Goal: Task Accomplishment & Management: Manage account settings

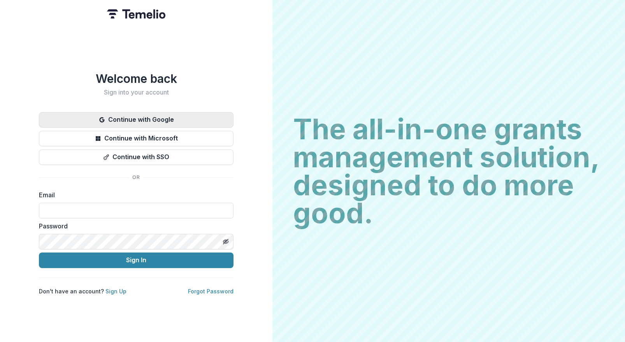
click at [135, 114] on button "Continue with Google" at bounding box center [136, 120] width 195 height 16
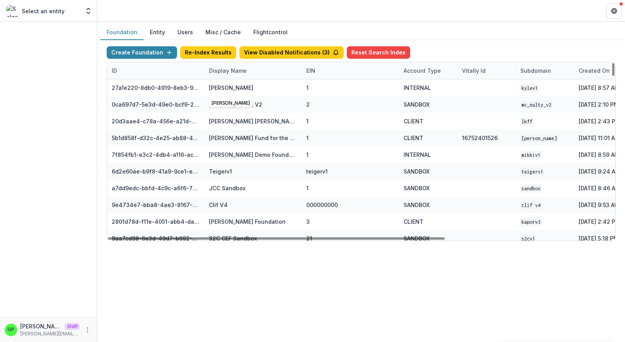
click at [237, 68] on div "Display Name" at bounding box center [227, 71] width 47 height 8
click at [241, 86] on input at bounding box center [252, 87] width 93 height 12
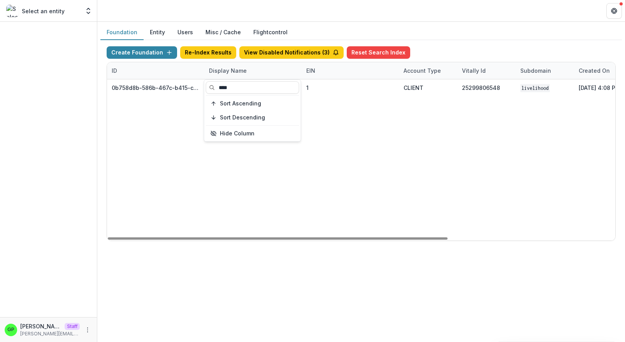
type input "****"
click at [278, 197] on div "0b758d8b-586b-467c-b415-ce853e23379b Livelihood Impact Fund 1 CLIENT 2529980654…" at bounding box center [486, 159] width 759 height 161
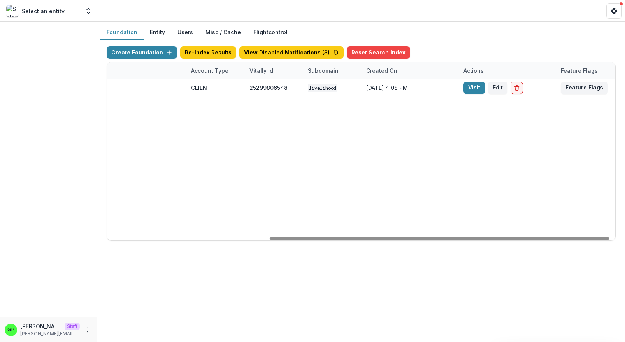
scroll to position [0, 242]
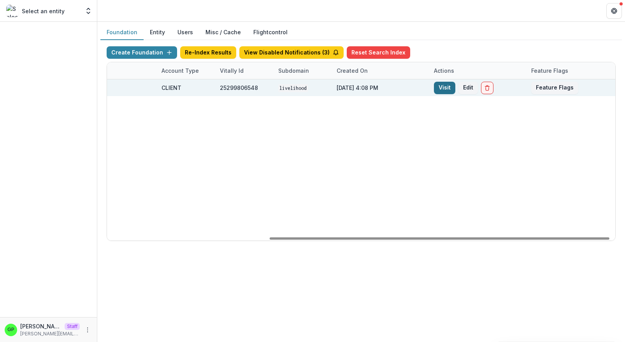
click at [450, 85] on link "Visit" at bounding box center [444, 88] width 21 height 12
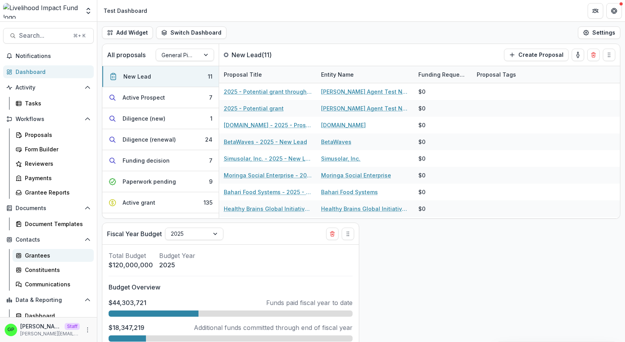
click at [47, 256] on div "Grantees" at bounding box center [56, 255] width 63 height 8
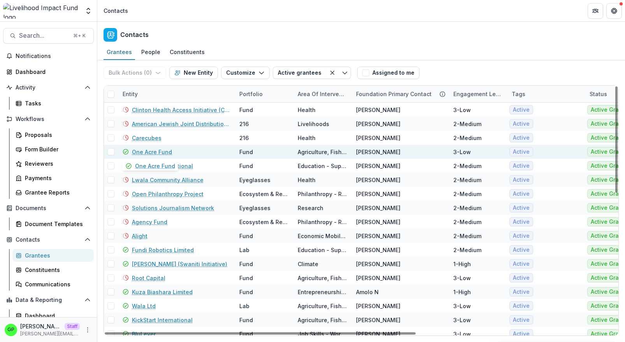
click at [150, 151] on link "One Acre Fund" at bounding box center [152, 152] width 40 height 8
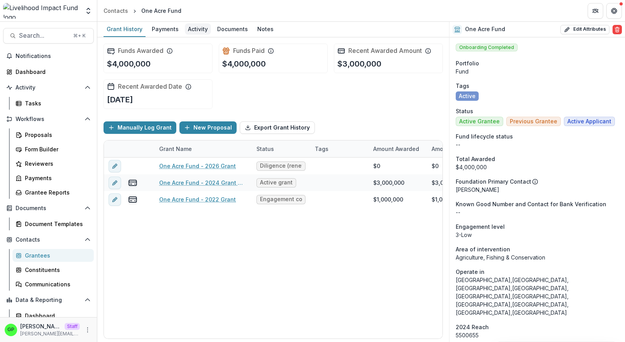
click at [204, 28] on div "Activity" at bounding box center [198, 28] width 26 height 11
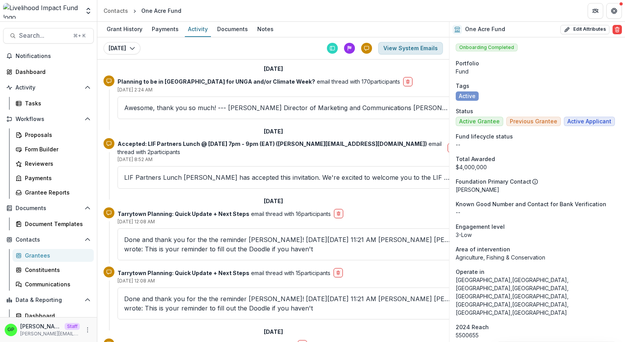
click at [402, 47] on button "View System Emails" at bounding box center [410, 48] width 65 height 12
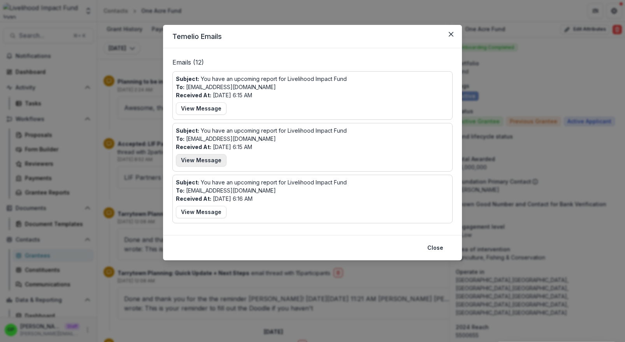
scroll to position [165, 0]
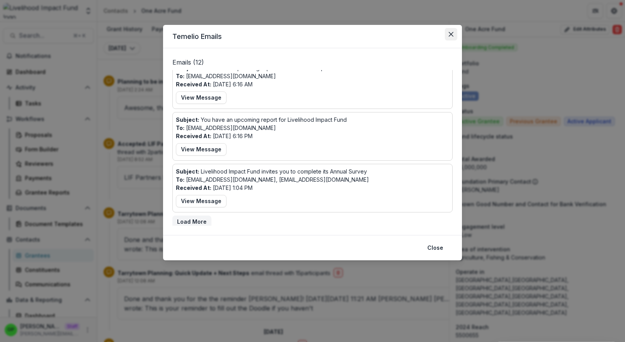
click at [448, 33] on button "Close" at bounding box center [451, 34] width 12 height 12
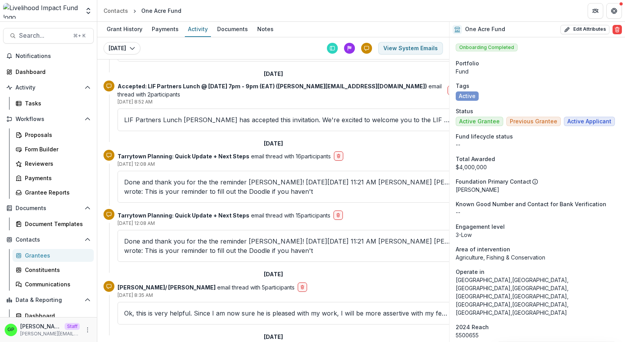
scroll to position [61, 0]
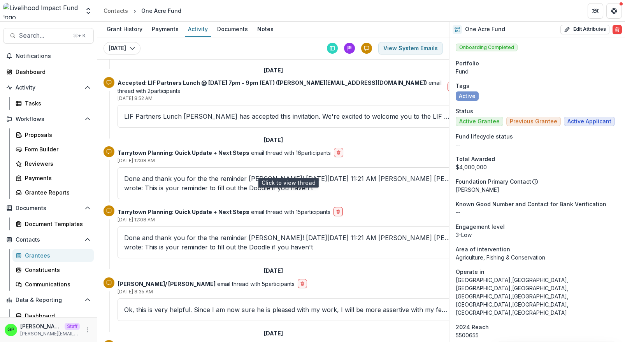
click at [228, 174] on p "Done and thank you for the the reminder Shauna! On Tue, Jul 29, 2025 at 11:21 A…" at bounding box center [287, 183] width 326 height 19
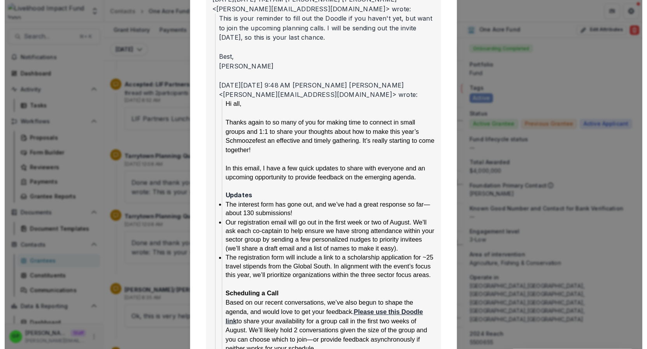
scroll to position [0, 0]
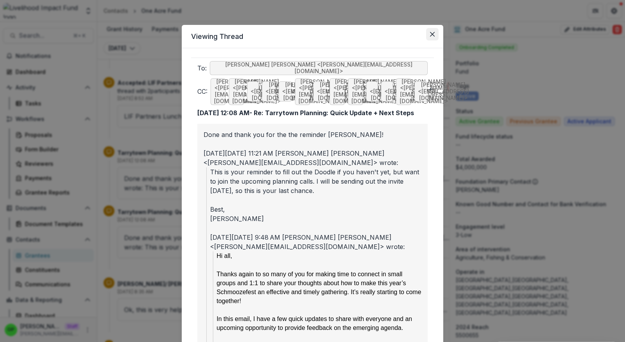
click at [432, 33] on icon "Close" at bounding box center [432, 34] width 5 height 5
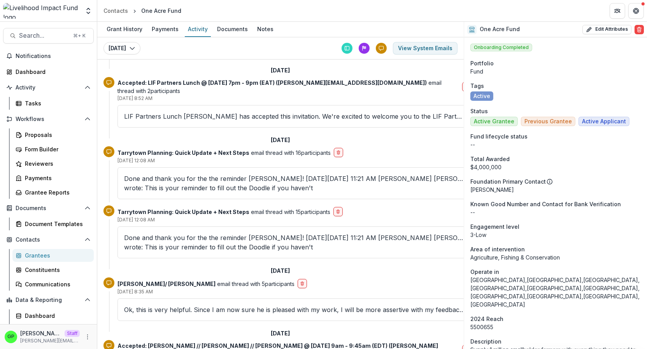
scroll to position [61, 3]
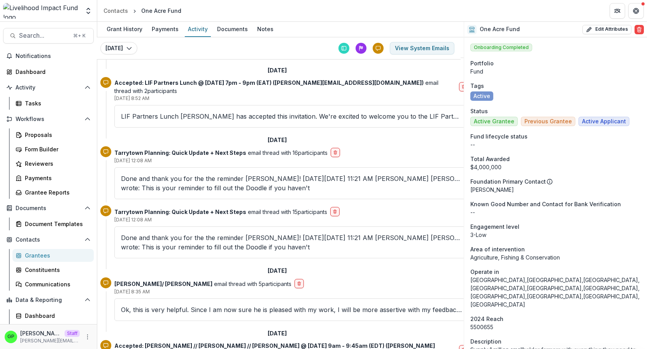
click at [48, 252] on div "Grantees" at bounding box center [56, 255] width 63 height 8
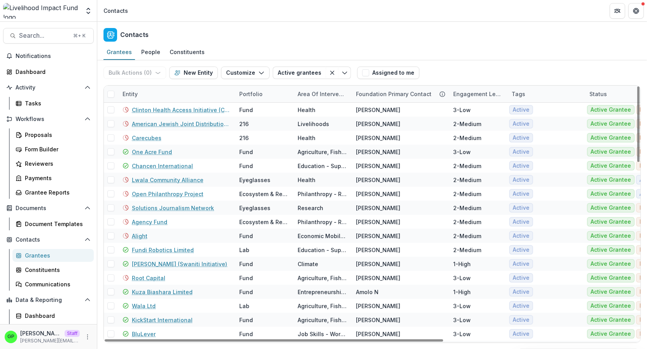
click at [157, 95] on div "Entity" at bounding box center [176, 94] width 117 height 17
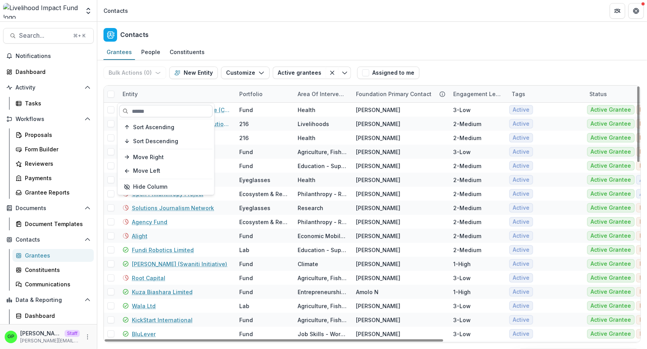
click at [153, 105] on input at bounding box center [165, 111] width 93 height 12
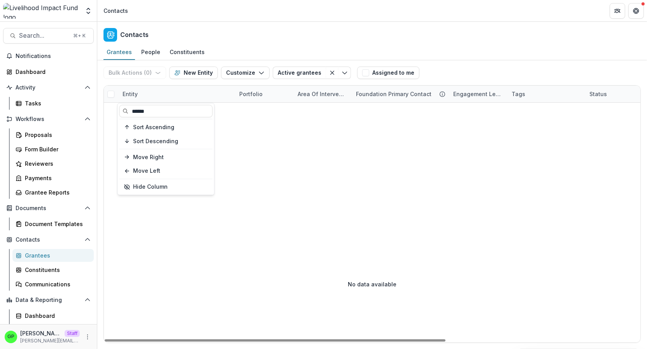
type input "******"
click at [244, 118] on div at bounding box center [525, 164] width 843 height 123
click at [146, 93] on div "Entity" at bounding box center [176, 94] width 117 height 17
click at [149, 113] on input "******" at bounding box center [165, 111] width 93 height 12
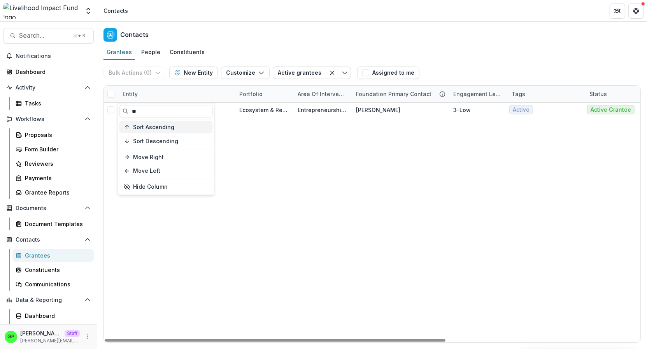
type input "**"
click at [343, 185] on div "Sayuni Ecosystem & Regrantors Entrepreneurship - Business Support Jeremy H 3-Lo…" at bounding box center [525, 223] width 843 height 240
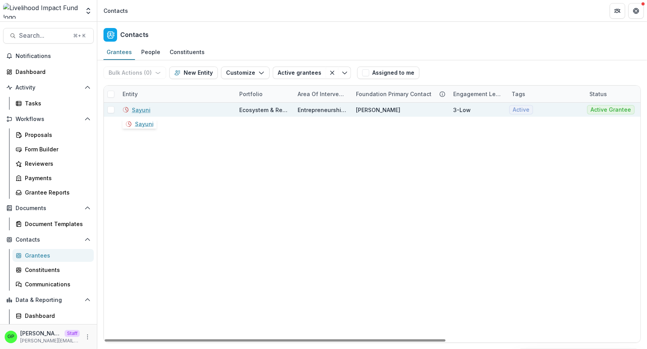
click at [145, 111] on link "Sayuni" at bounding box center [141, 110] width 19 height 8
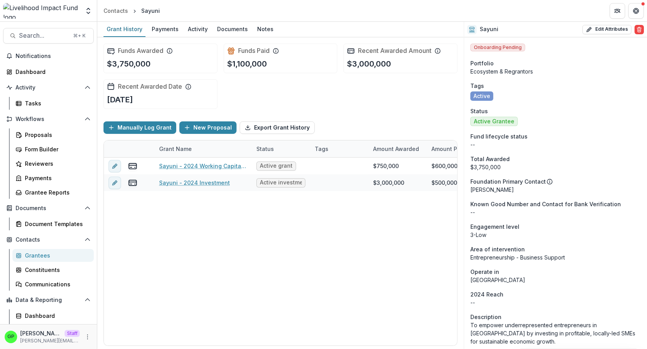
click at [172, 44] on div "Funds Awarded $3,750,000" at bounding box center [161, 59] width 114 height 30
click at [202, 36] on link "Activity" at bounding box center [198, 29] width 26 height 15
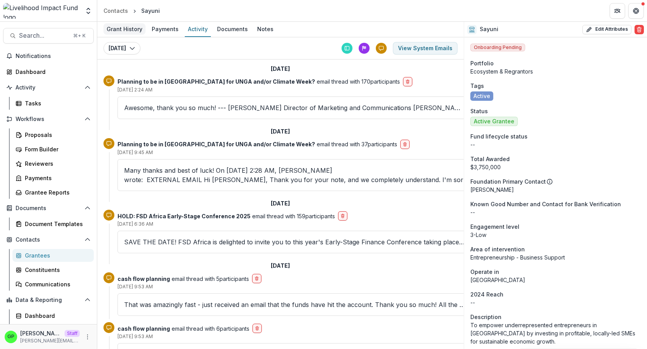
click at [139, 32] on div "Grant History" at bounding box center [125, 28] width 42 height 11
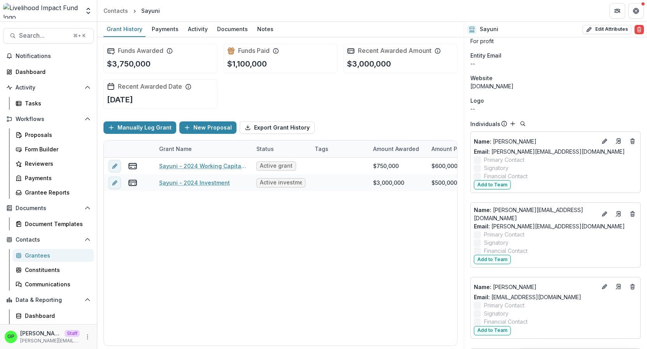
scroll to position [494, 0]
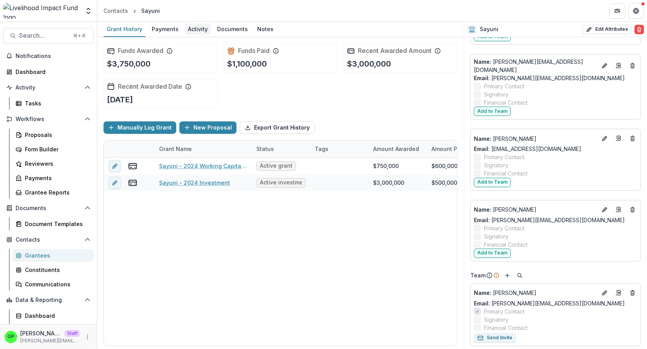
click at [197, 24] on div "Activity" at bounding box center [198, 28] width 26 height 11
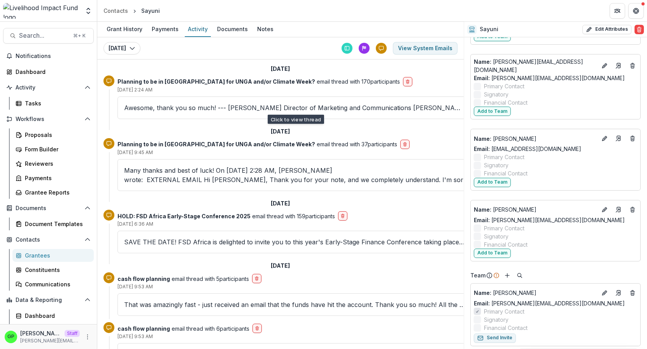
click at [221, 103] on p "Awesome, thank you so much! --- [PERSON_NAME] Director of Marketing and Communi…" at bounding box center [294, 107] width 341 height 9
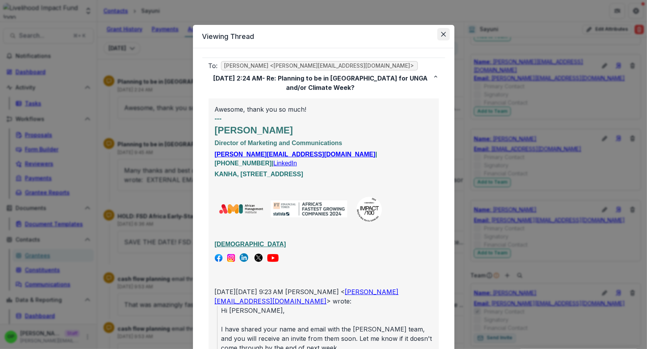
click at [442, 33] on icon "Close" at bounding box center [443, 34] width 5 height 5
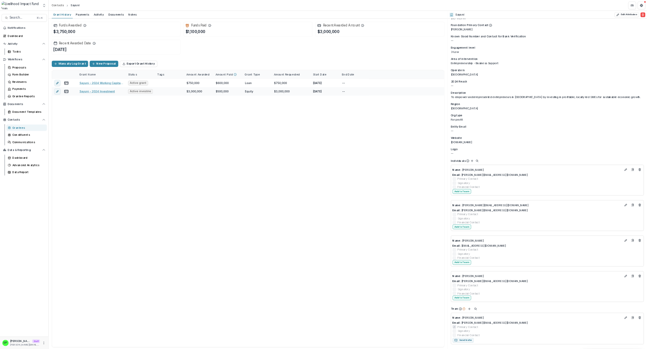
scroll to position [131, 0]
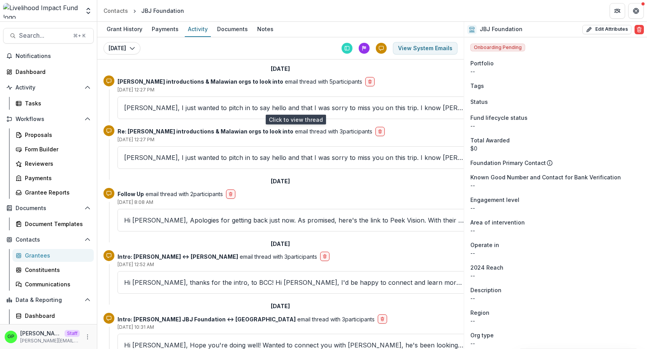
click at [194, 107] on p "Karishma, I just wanted to pitch in to say hello and that I was sorry to miss y…" at bounding box center [294, 107] width 341 height 9
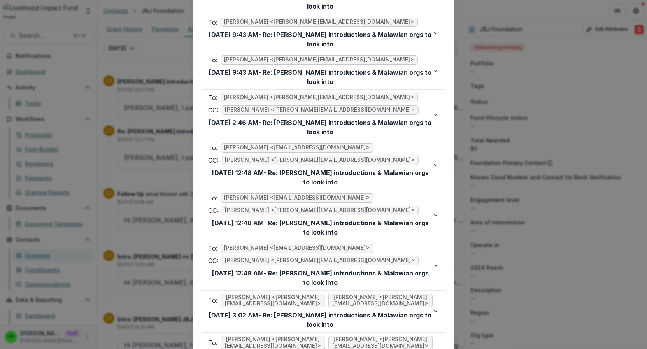
scroll to position [3552, 0]
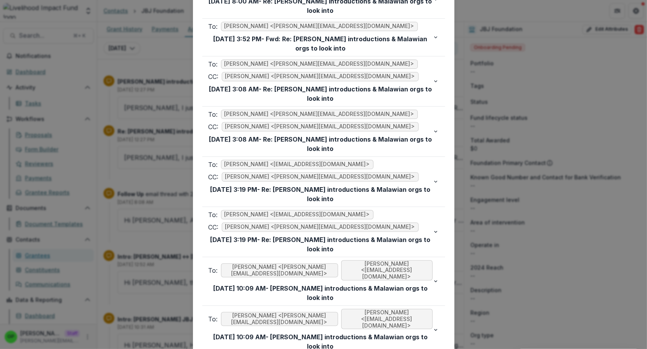
click at [498, 100] on div "Viewing Thread To: Rachel Proefke <rachel@lifund.org> CC: Karishma Tiwari <ktiw…" at bounding box center [323, 174] width 647 height 349
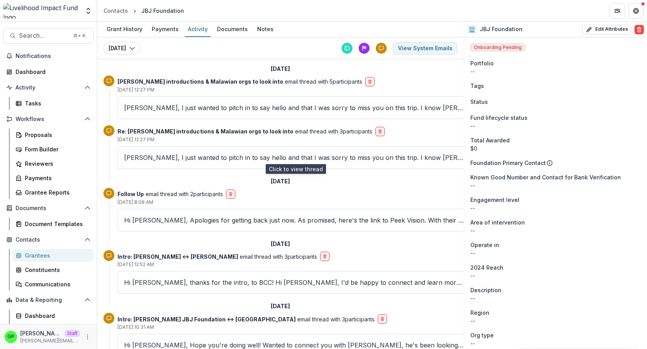
click at [262, 158] on p "Karishma, I just wanted to pitch in to say hello and that I was sorry to miss y…" at bounding box center [294, 157] width 341 height 9
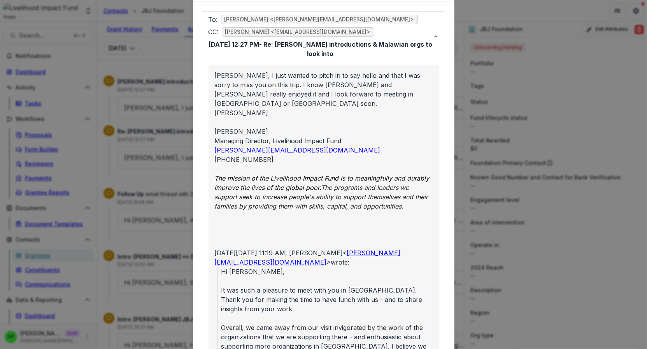
scroll to position [0, 0]
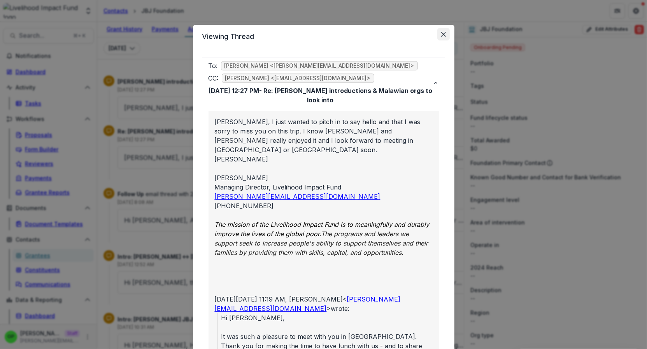
click at [447, 30] on button "Close" at bounding box center [444, 34] width 12 height 12
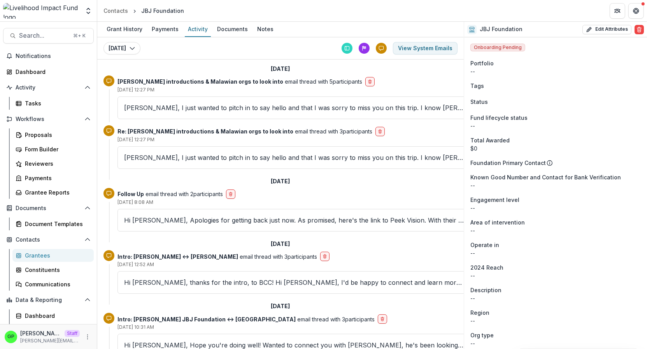
click at [218, 104] on p "Karishma, I just wanted to pitch in to say hello and that I was sorry to miss y…" at bounding box center [294, 107] width 341 height 9
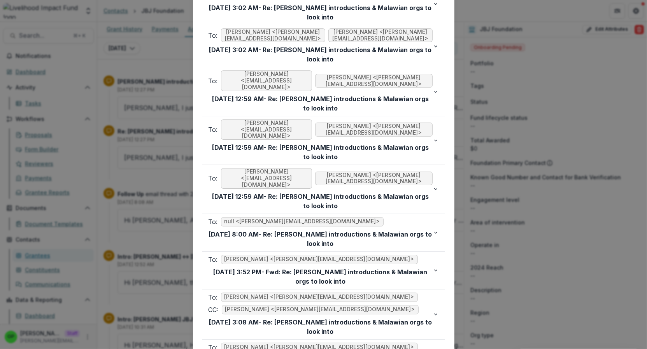
scroll to position [3552, 0]
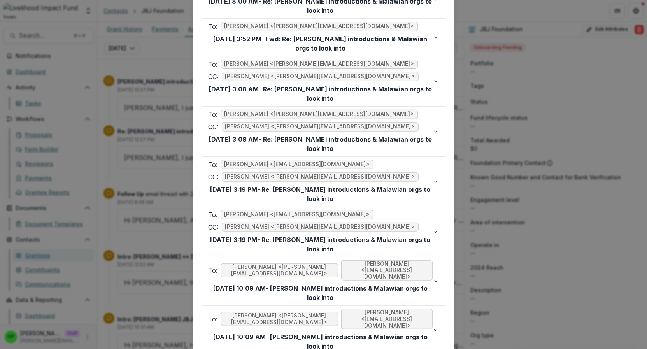
click at [170, 120] on div "Viewing Thread To: Rachel Proefke <rachel@lifund.org> CC: Karishma Tiwari <ktiw…" at bounding box center [323, 174] width 647 height 349
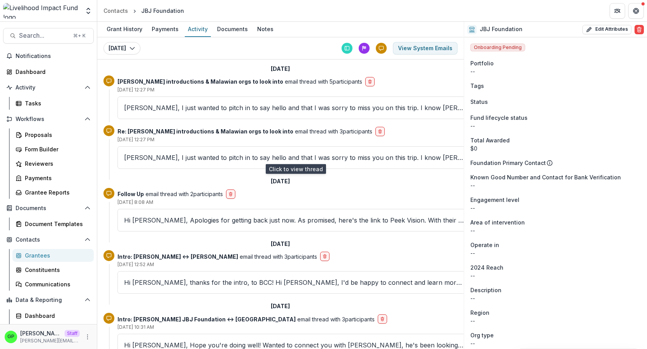
click at [170, 158] on p "Karishma, I just wanted to pitch in to say hello and that I was sorry to miss y…" at bounding box center [294, 157] width 341 height 9
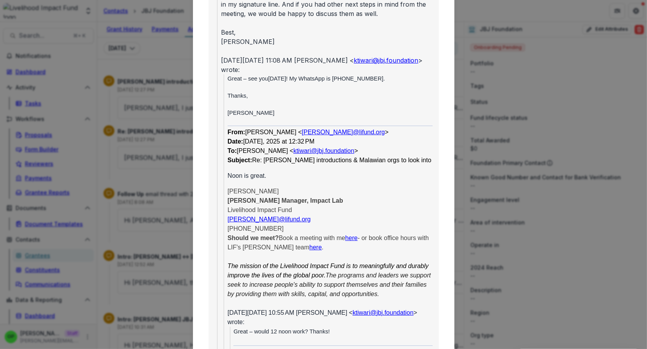
scroll to position [0, 0]
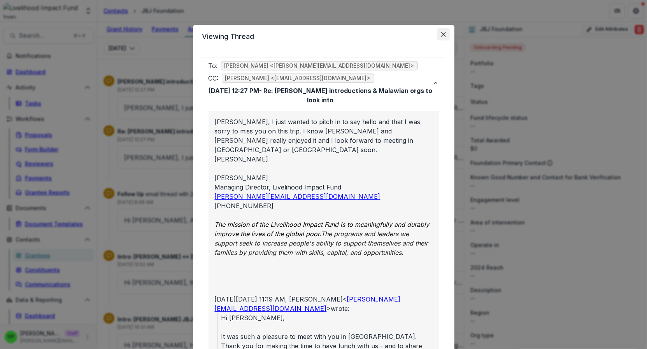
click at [443, 36] on icon "Close" at bounding box center [443, 34] width 5 height 5
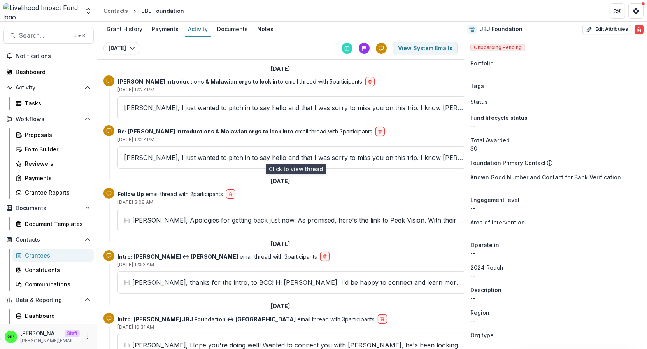
click at [246, 155] on p "Karishma, I just wanted to pitch in to say hello and that I was sorry to miss y…" at bounding box center [294, 157] width 341 height 9
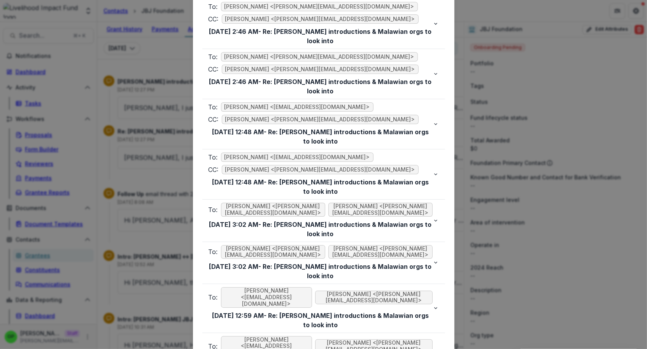
scroll to position [3598, 0]
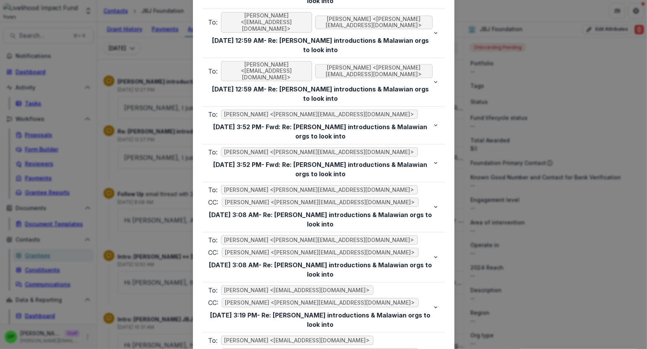
click at [156, 114] on div "Viewing Thread To: Rachel Proefke <rachel@lifund.org> CC: Karishma Tiwari <ktiw…" at bounding box center [323, 174] width 647 height 349
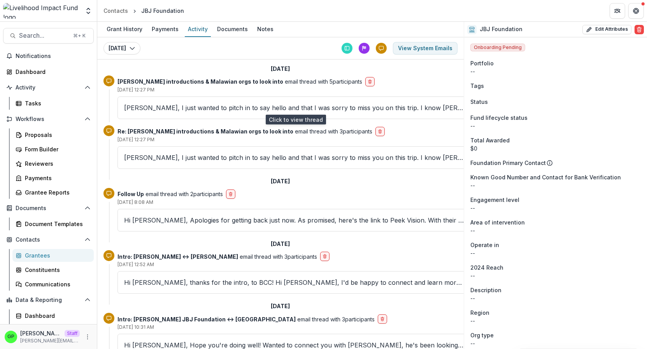
click at [163, 104] on p "Karishma, I just wanted to pitch in to say hello and that I was sorry to miss y…" at bounding box center [294, 107] width 341 height 9
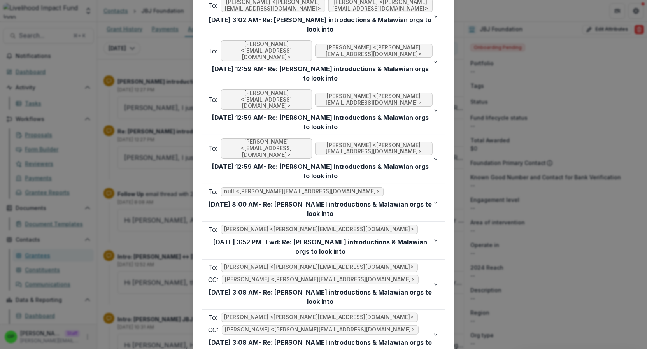
scroll to position [3552, 0]
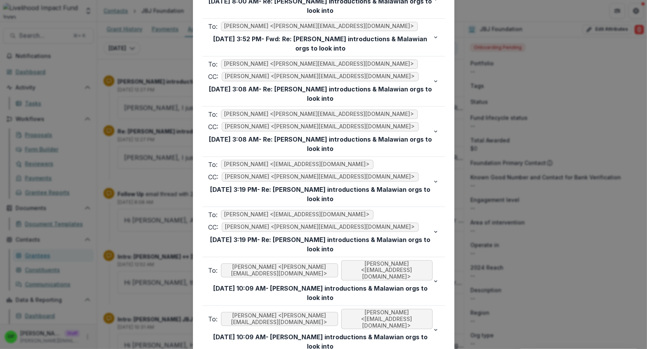
click at [185, 154] on div "Viewing Thread To: Rachel Proefke <rachel@lifund.org> CC: Karishma Tiwari <ktiw…" at bounding box center [323, 174] width 647 height 349
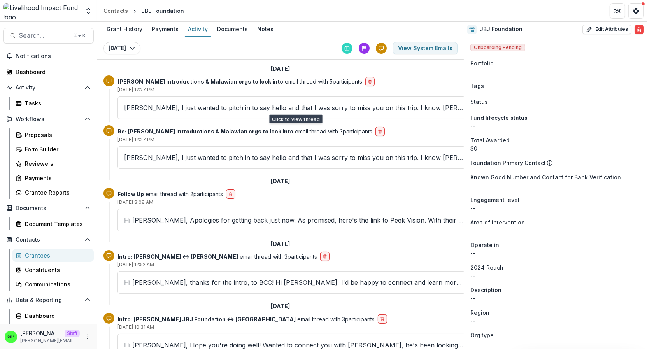
click at [211, 102] on div "Karishma, I just wanted to pitch in to say hello and that I was sorry to miss y…" at bounding box center [295, 108] width 354 height 23
click at [216, 106] on p "Karishma, I just wanted to pitch in to say hello and that I was sorry to miss y…" at bounding box center [294, 107] width 341 height 9
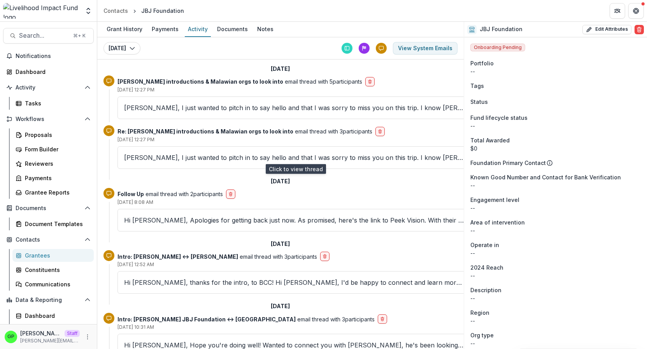
click at [185, 160] on p "Karishma, I just wanted to pitch in to say hello and that I was sorry to miss y…" at bounding box center [294, 157] width 341 height 9
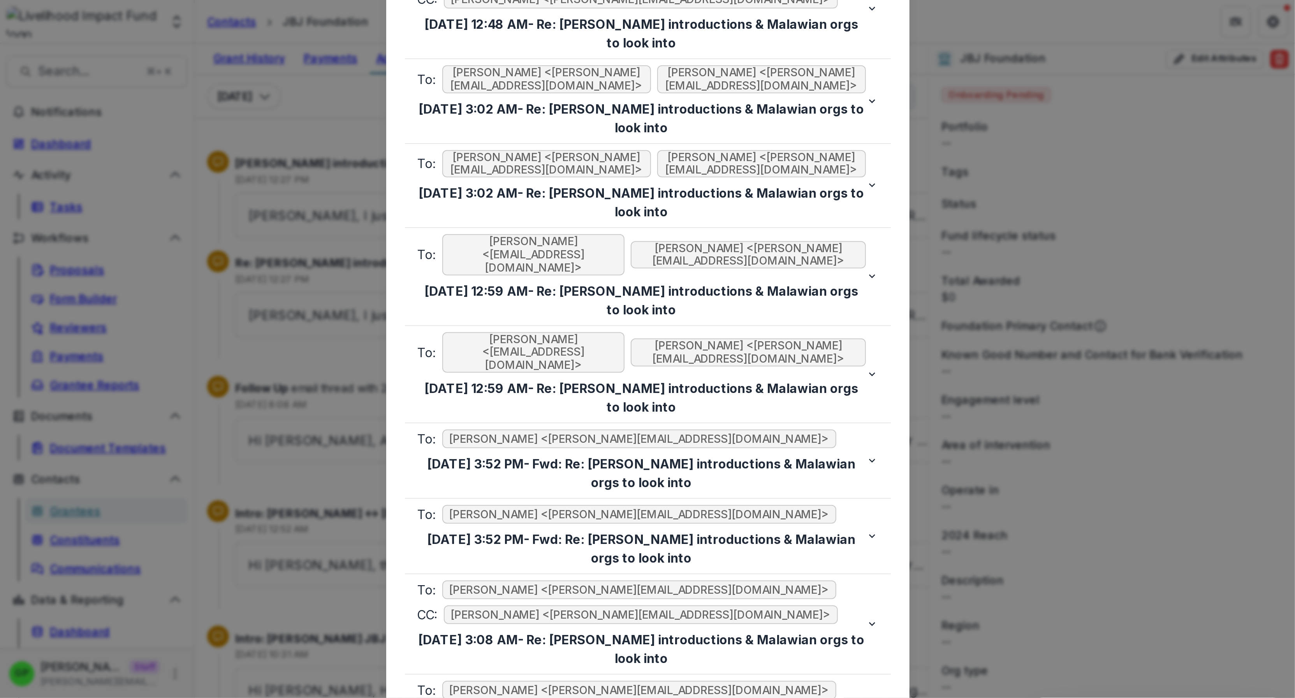
scroll to position [3598, 0]
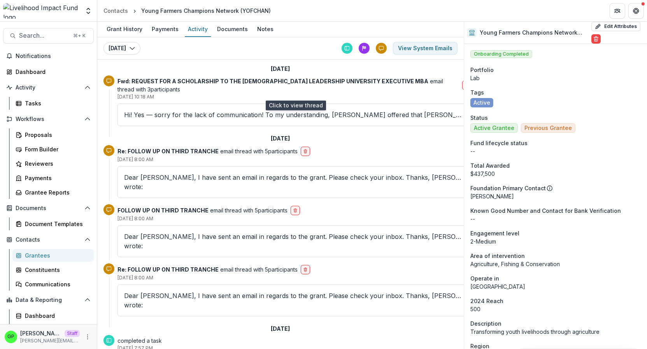
scroll to position [49, 0]
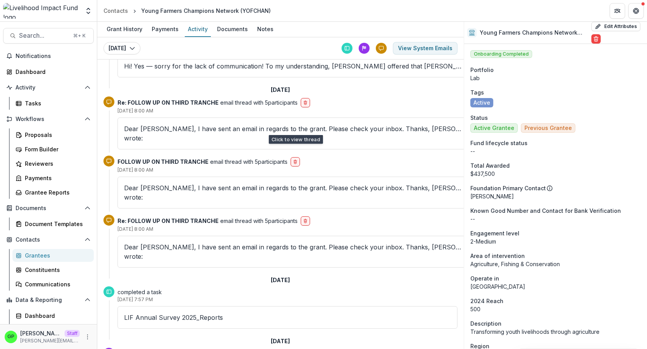
click at [232, 125] on p "Dear Tumwebaze, I have sent an email in regards to the grant. Please check your…" at bounding box center [294, 133] width 341 height 19
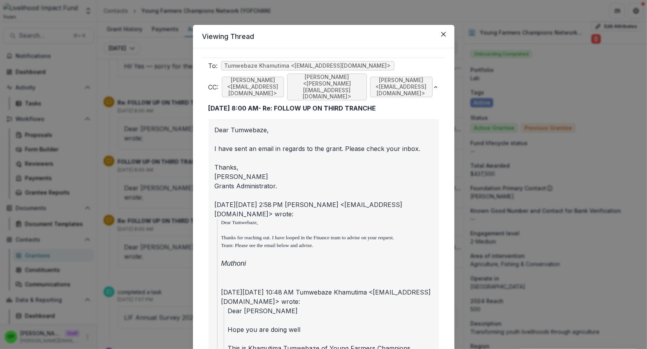
scroll to position [335, 0]
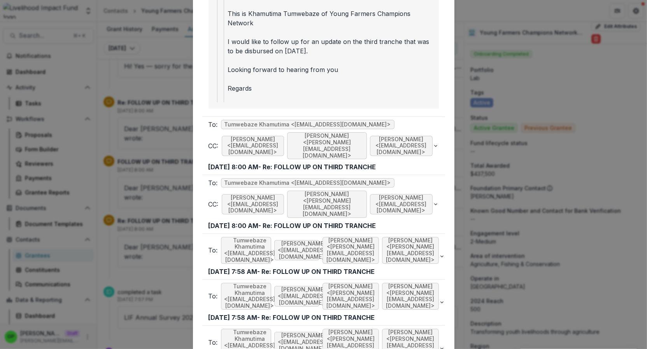
click at [468, 174] on div "Viewing Thread To: Tumwebaze Khamutima <khamutima2@gmail.com> CC: Aude Anquetil…" at bounding box center [323, 174] width 647 height 349
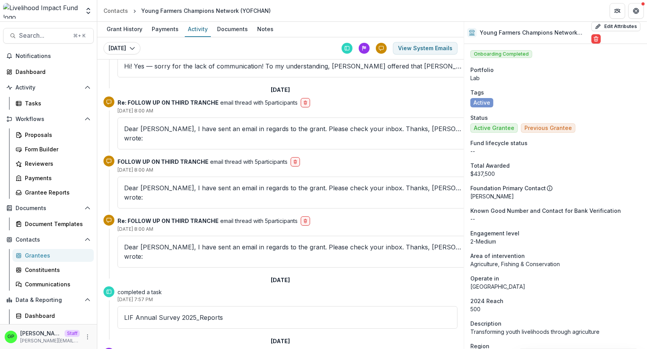
click at [222, 183] on p "Dear Tumwebaze, I have sent an email in regards to the grant. Please check your…" at bounding box center [294, 192] width 341 height 19
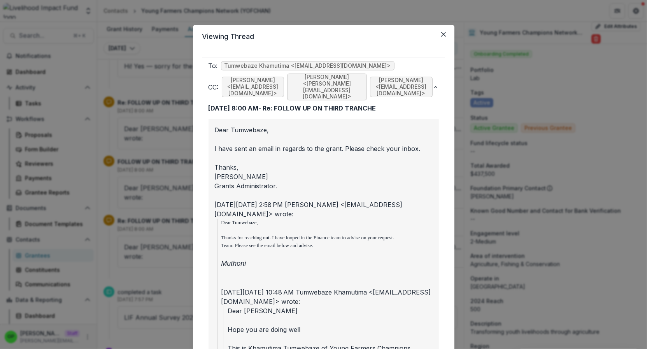
scroll to position [420, 0]
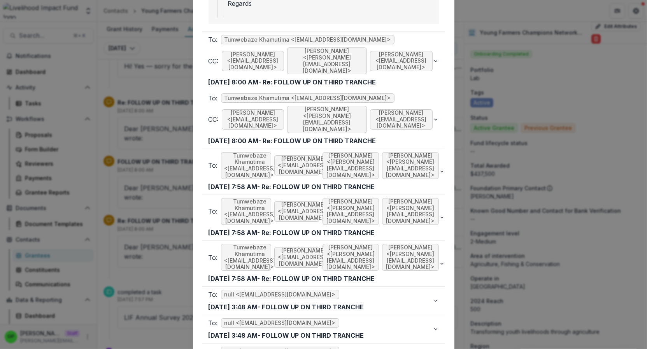
click at [471, 167] on div "Viewing Thread To: Tumwebaze Khamutima <khamutima2@gmail.com> CC: Aude Anquetil…" at bounding box center [323, 174] width 647 height 349
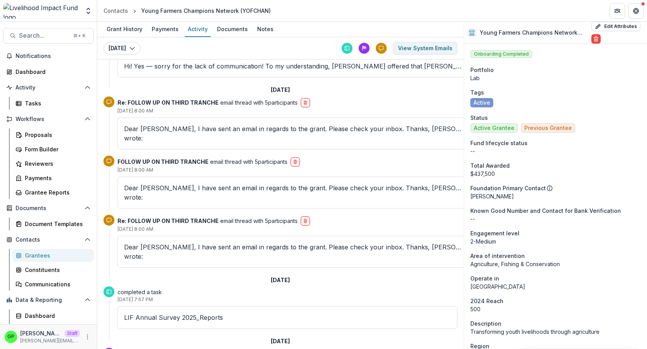
click at [210, 138] on div "Dear Tumwebaze, I have sent an email in regards to the grant. Please check your…" at bounding box center [295, 134] width 354 height 32
click at [209, 134] on div "Dear Tumwebaze, I have sent an email in regards to the grant. Please check your…" at bounding box center [295, 134] width 354 height 32
click at [212, 129] on p "Dear Tumwebaze, I have sent an email in regards to the grant. Please check your…" at bounding box center [294, 133] width 341 height 19
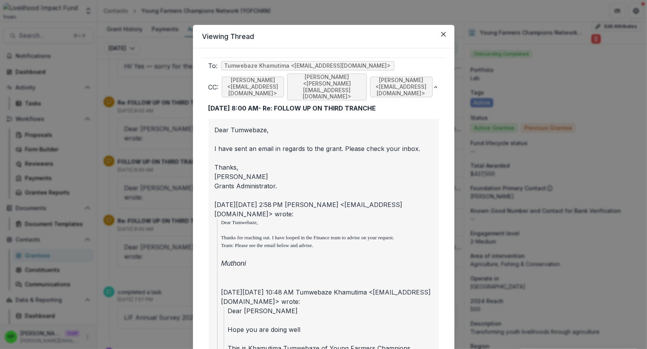
scroll to position [335, 0]
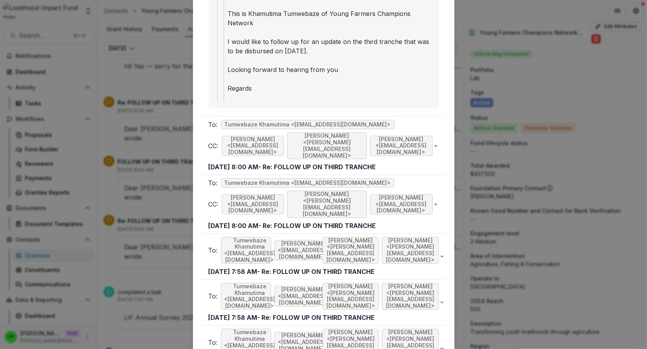
click at [486, 199] on div "Viewing Thread To: Tumwebaze Khamutima <khamutima2@gmail.com> CC: Aude Anquetil…" at bounding box center [323, 174] width 647 height 349
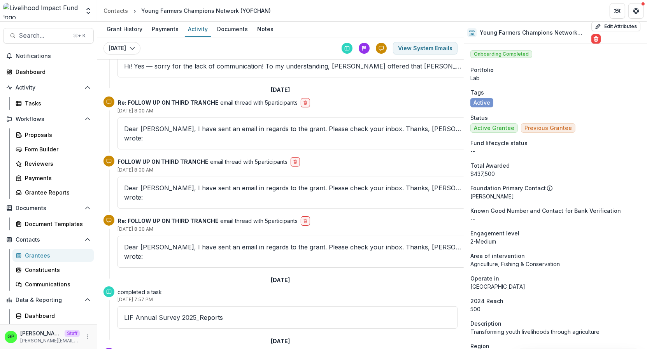
click at [220, 243] on p "Dear Tumwebaze, I have sent an email in regards to the grant. Please check your…" at bounding box center [294, 252] width 341 height 19
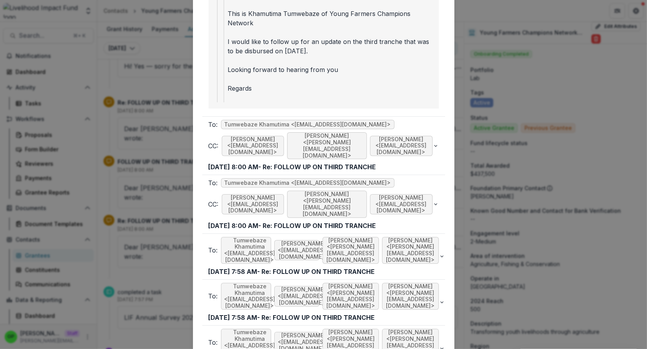
click at [188, 150] on div "Viewing Thread To: Tumwebaze Khamutima <khamutima2@gmail.com> CC: Aude Anquetil…" at bounding box center [323, 174] width 647 height 349
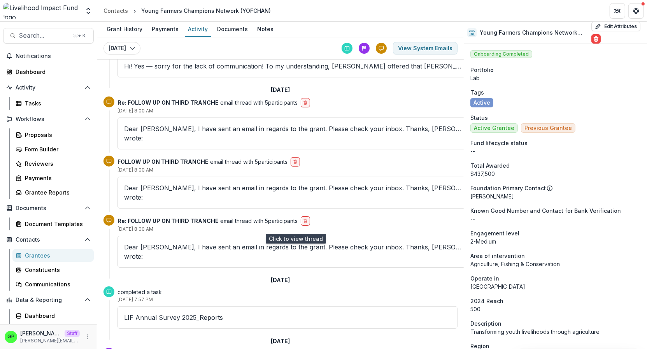
click at [183, 243] on p "Dear Tumwebaze, I have sent an email in regards to the grant. Please check your…" at bounding box center [294, 252] width 341 height 19
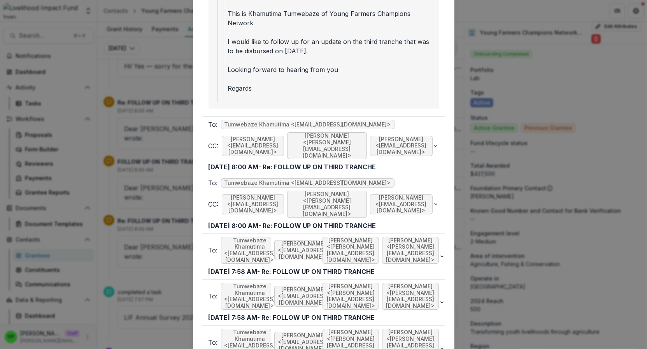
click at [136, 179] on div "Viewing Thread To: Tumwebaze Khamutima <khamutima2@gmail.com> CC: Aude Anquetil…" at bounding box center [323, 174] width 647 height 349
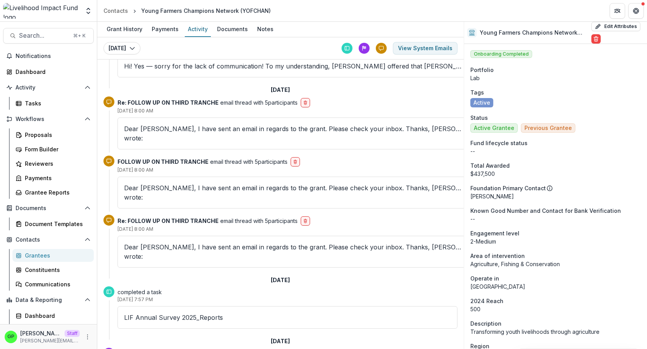
click at [155, 183] on p "Dear Tumwebaze, I have sent an email in regards to the grant. Please check your…" at bounding box center [294, 192] width 341 height 19
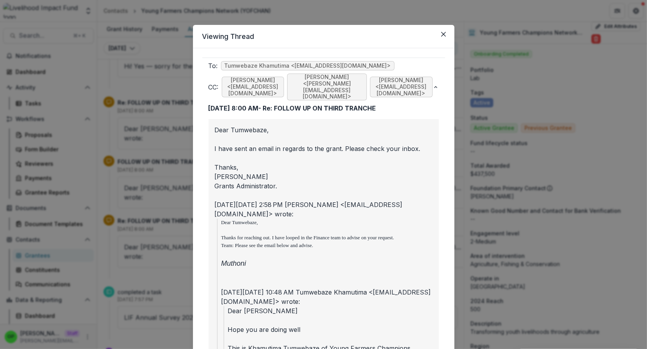
scroll to position [420, 0]
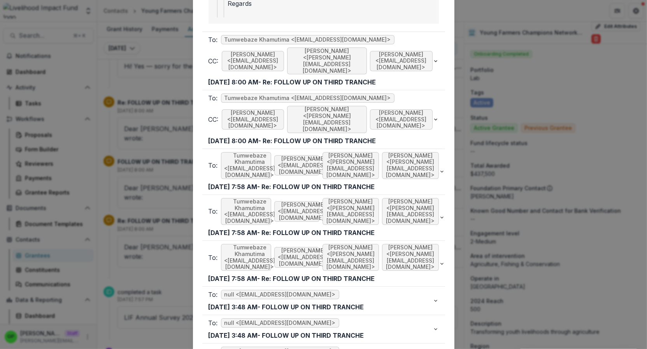
click at [162, 146] on div "Viewing Thread To: Tumwebaze Khamutima <khamutima2@gmail.com> CC: Aude Anquetil…" at bounding box center [323, 174] width 647 height 349
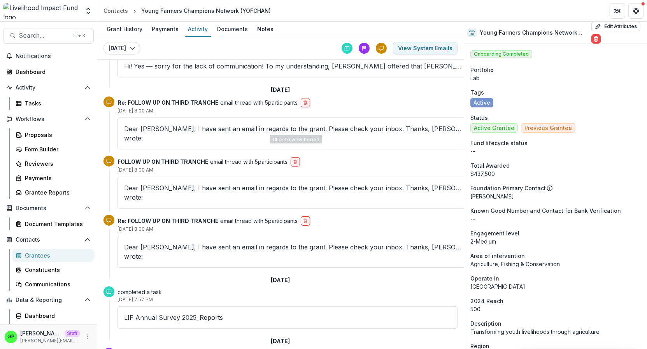
click at [159, 121] on div "Dear Tumwebaze, I have sent an email in regards to the grant. Please check your…" at bounding box center [295, 134] width 354 height 32
click at [159, 126] on p "Dear Tumwebaze, I have sent an email in regards to the grant. Please check your…" at bounding box center [294, 133] width 341 height 19
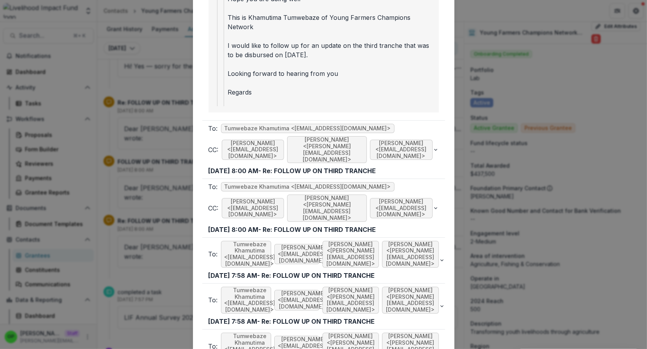
scroll to position [335, 0]
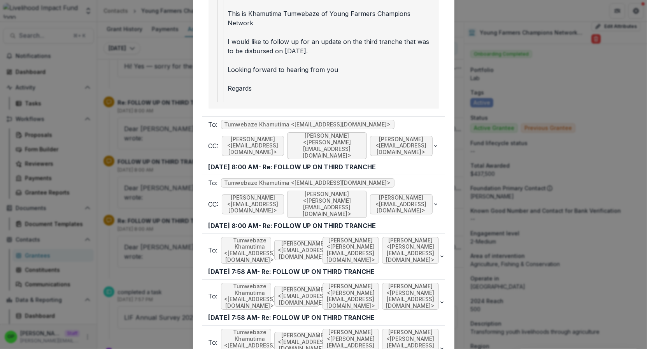
click at [167, 273] on div "Viewing Thread To: Tumwebaze Khamutima <khamutima2@gmail.com> CC: Aude Anquetil…" at bounding box center [323, 174] width 647 height 349
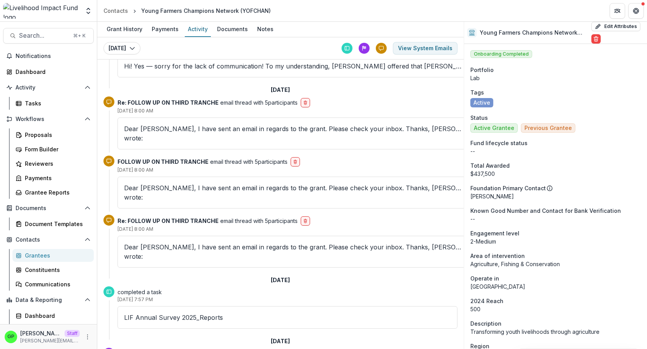
click at [166, 239] on div "Re: FOLLOW UP ON THIRD TRANCHE email thread with 5 participants Jul 08, 2025, 8…" at bounding box center [281, 244] width 354 height 59
click at [162, 236] on div "Dear Tumwebaze, I have sent an email in regards to the grant. Please check your…" at bounding box center [295, 252] width 354 height 32
click at [162, 243] on p "Dear Tumwebaze, I have sent an email in regards to the grant. Please check your…" at bounding box center [294, 252] width 341 height 19
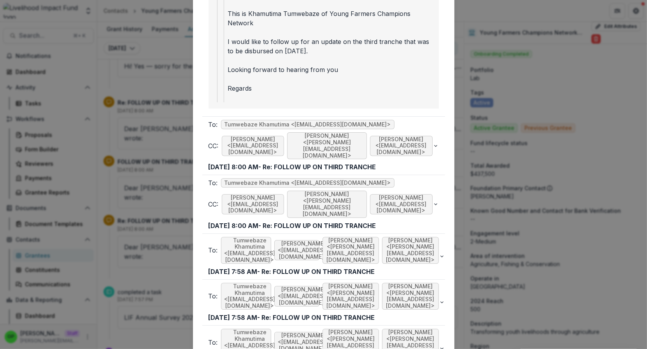
click at [156, 127] on div "Viewing Thread To: Tumwebaze Khamutima <khamutima2@gmail.com> CC: Aude Anquetil…" at bounding box center [323, 174] width 647 height 349
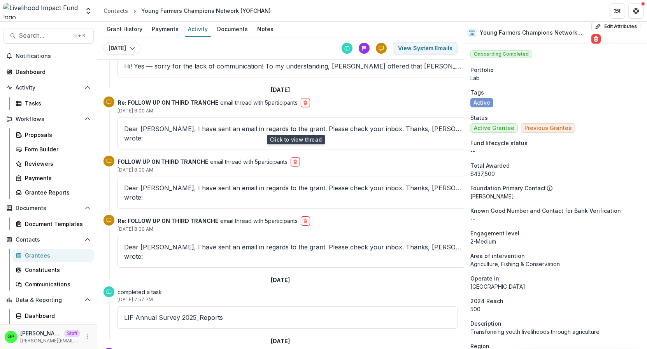
click at [155, 124] on p "Dear Tumwebaze, I have sent an email in regards to the grant. Please check your…" at bounding box center [294, 133] width 341 height 19
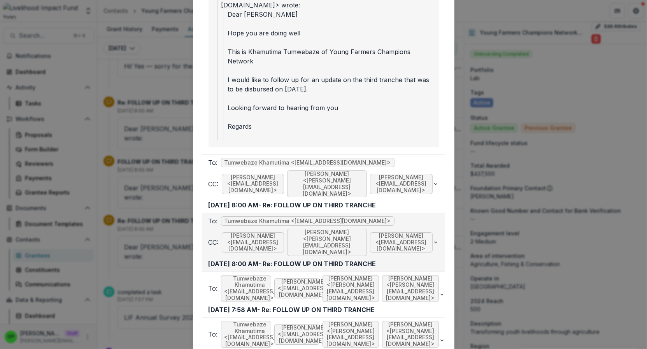
scroll to position [303, 0]
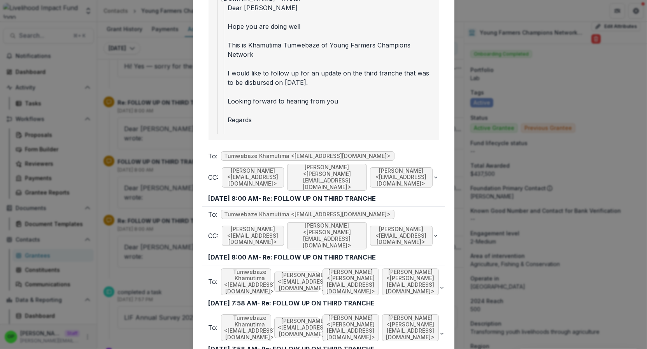
click at [164, 260] on div "Viewing Thread To: Tumwebaze Khamutima <khamutima2@gmail.com> CC: Aude Anquetil…" at bounding box center [323, 174] width 647 height 349
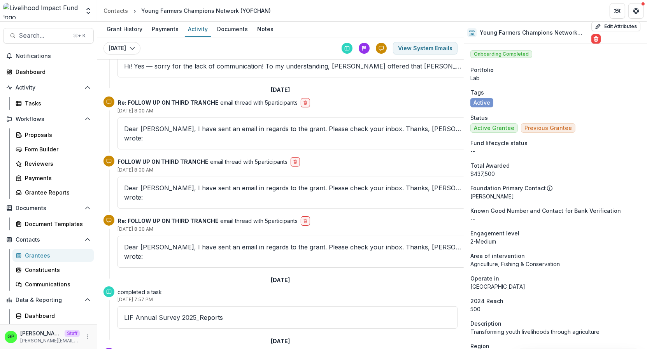
click at [161, 236] on div "Dear Tumwebaze, I have sent an email in regards to the grant. Please check your…" at bounding box center [295, 252] width 354 height 32
click at [160, 243] on p "Dear Tumwebaze, I have sent an email in regards to the grant. Please check your…" at bounding box center [294, 252] width 341 height 19
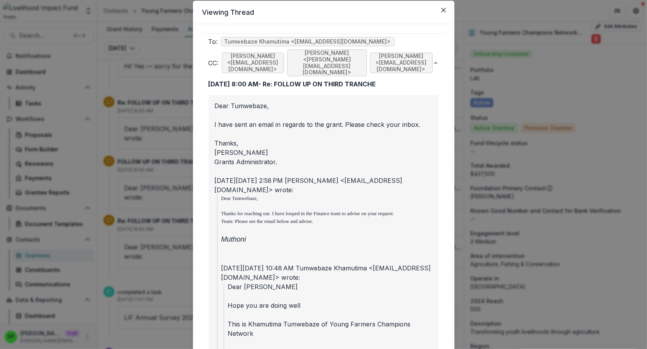
scroll to position [0, 0]
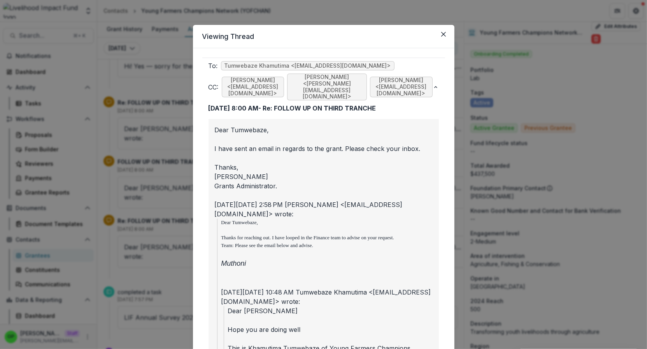
click at [183, 195] on div "Viewing Thread To: Tumwebaze Khamutima <khamutima2@gmail.com> CC: Aude Anquetil…" at bounding box center [323, 174] width 647 height 349
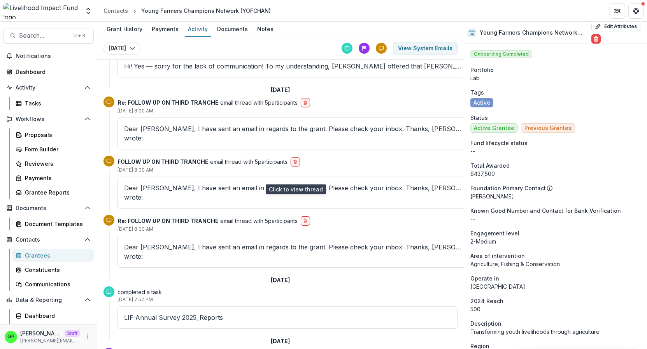
click at [168, 183] on p "Dear Tumwebaze, I have sent an email in regards to the grant. Please check your…" at bounding box center [294, 192] width 341 height 19
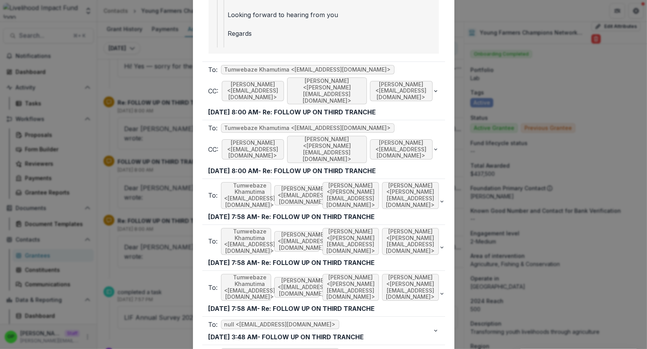
scroll to position [420, 0]
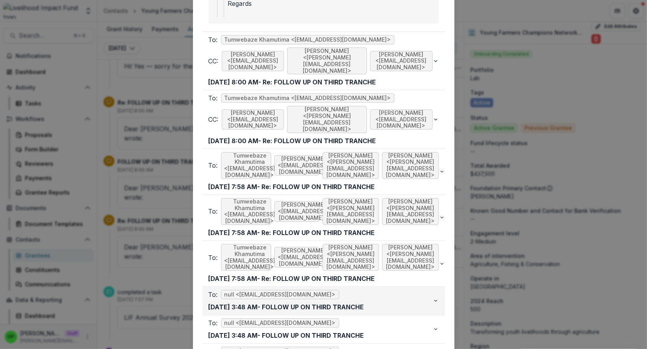
click at [337, 290] on div "To: null <muthoni@lifund.org> Jul 08, 2025, 3:48 AM - FOLLOW UP ON THIRD TRANCHE" at bounding box center [321, 301] width 224 height 22
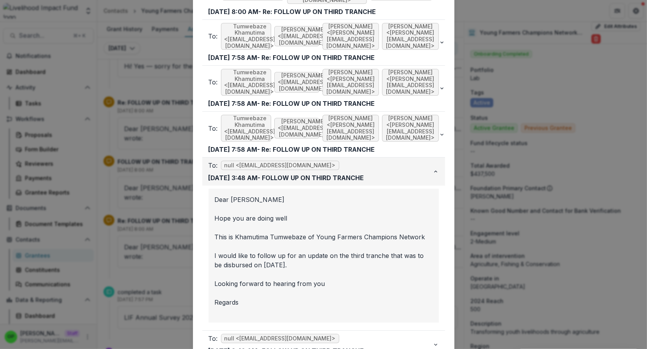
scroll to position [555, 0]
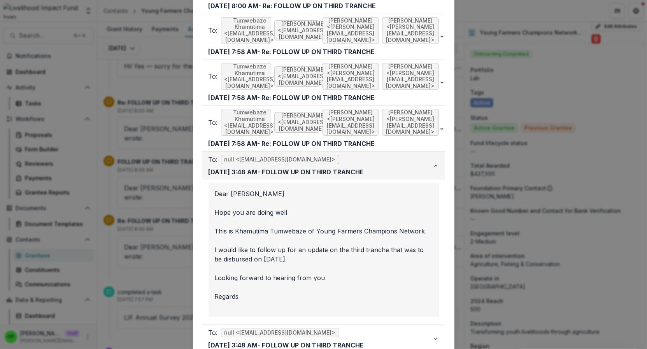
click at [318, 155] on div "To: null <muthoni@lifund.org>" at bounding box center [321, 159] width 224 height 9
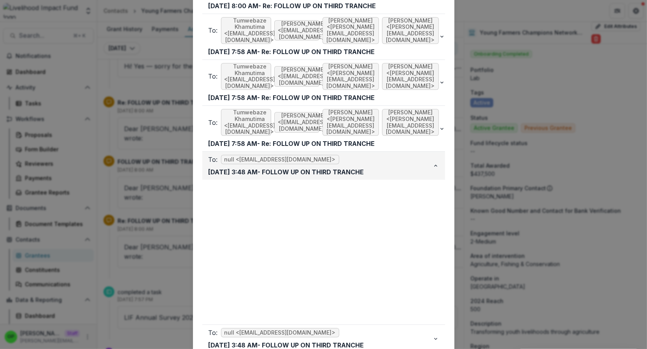
scroll to position [420, 0]
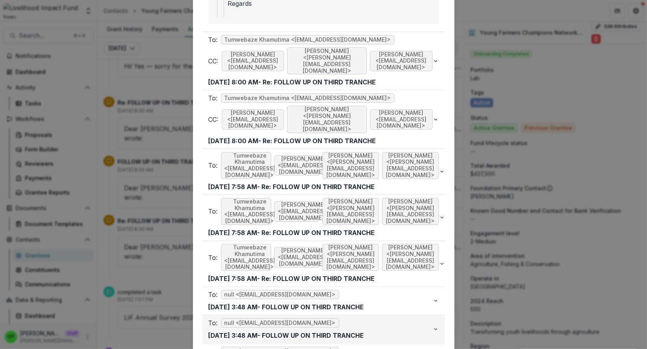
click at [314, 318] on div "To: null <muthoni@lifund.org>" at bounding box center [321, 322] width 224 height 9
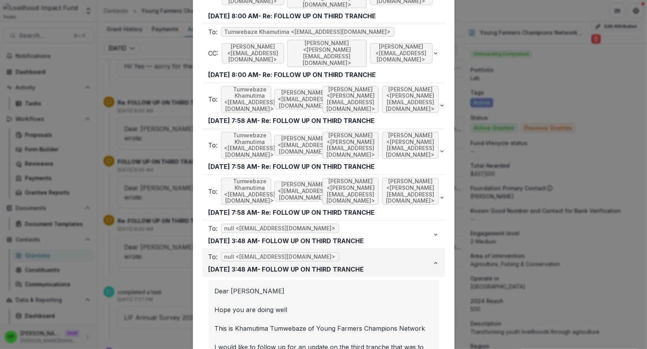
click at [311, 252] on div "To: null <muthoni@lifund.org>" at bounding box center [321, 256] width 224 height 9
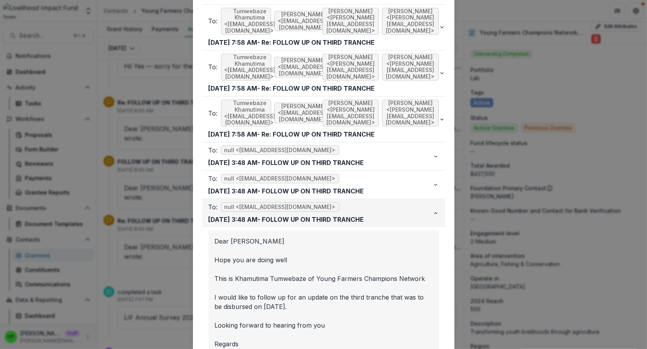
click at [318, 215] on p "Jul 08, 2025, 3:48 AM - FOLLOW UP ON THIRD TRANCHE" at bounding box center [287, 219] width 156 height 9
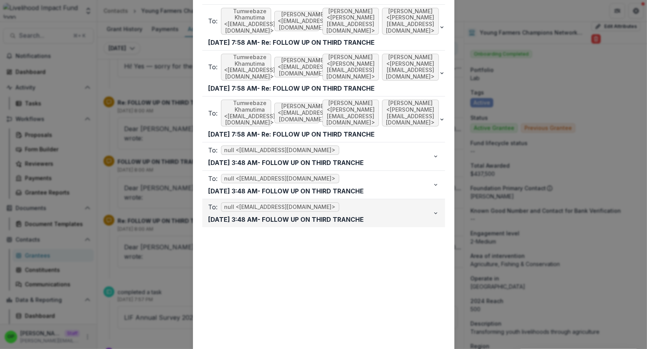
scroll to position [420, 0]
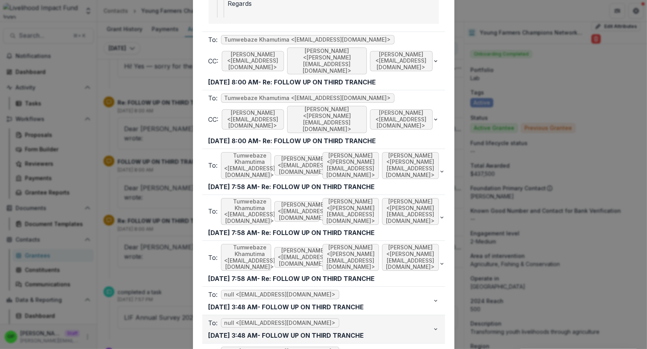
click at [306, 318] on div "To: null <muthoni@lifund.org>" at bounding box center [321, 322] width 224 height 9
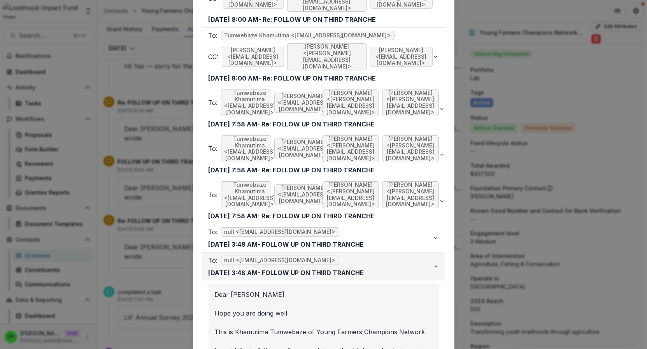
scroll to position [564, 0]
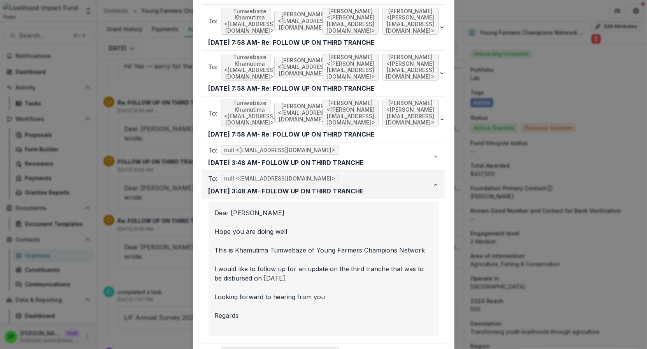
click at [319, 174] on div "To: null <muthoni@lifund.org>" at bounding box center [321, 178] width 224 height 9
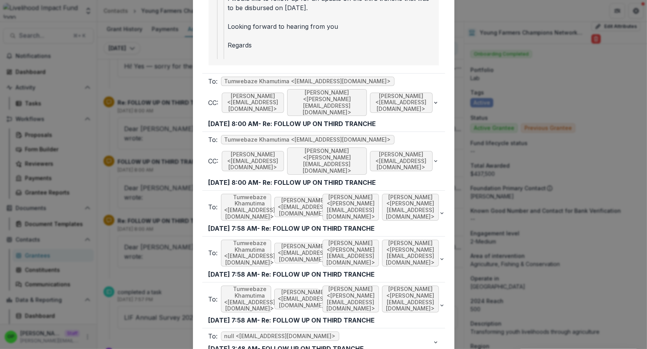
scroll to position [378, 0]
click at [318, 224] on p "Jul 08, 2025, 7:58 AM - Re: FOLLOW UP ON THIRD TRANCHE" at bounding box center [292, 228] width 167 height 9
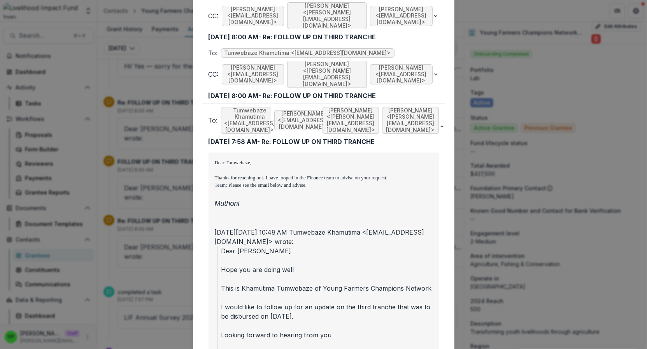
scroll to position [465, 0]
click at [303, 137] on p "Jul 08, 2025, 7:58 AM - Re: FOLLOW UP ON THIRD TRANCHE" at bounding box center [292, 141] width 167 height 9
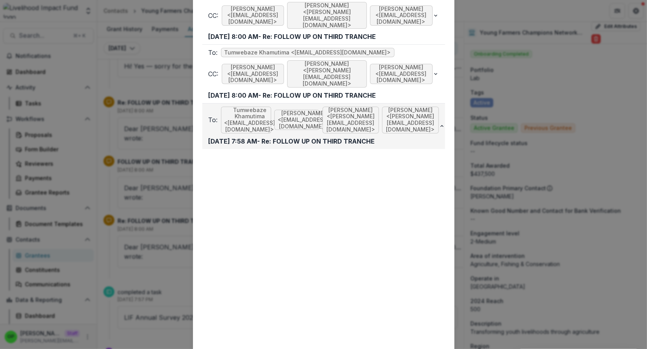
scroll to position [420, 0]
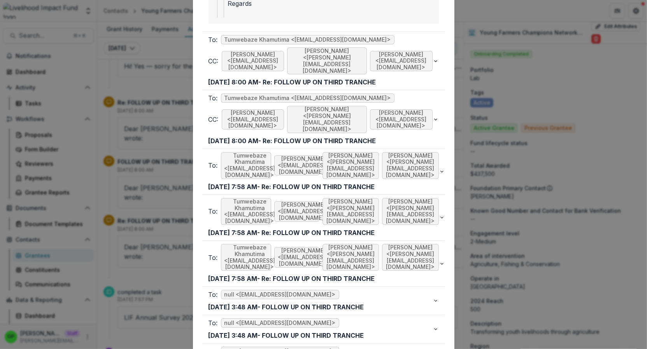
click at [113, 239] on div "Viewing Thread To: Tumwebaze Khamutima <khamutima2@gmail.com> CC: Aude Anquetil…" at bounding box center [323, 174] width 647 height 349
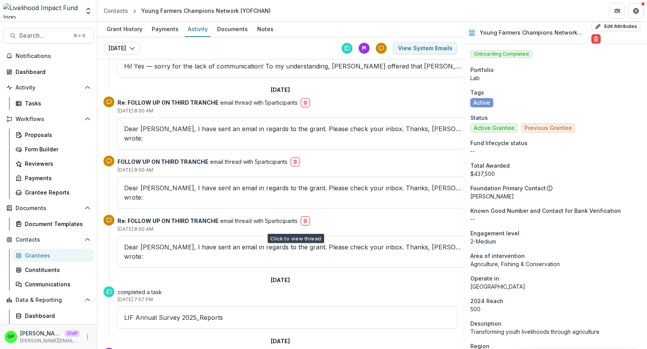
click at [155, 243] on p "Dear Tumwebaze, I have sent an email in regards to the grant. Please check your…" at bounding box center [294, 252] width 341 height 19
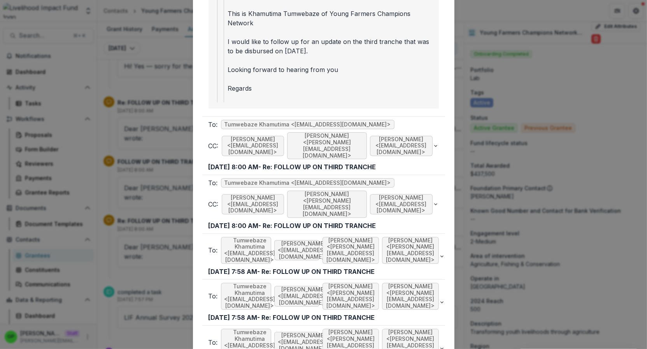
scroll to position [0, 0]
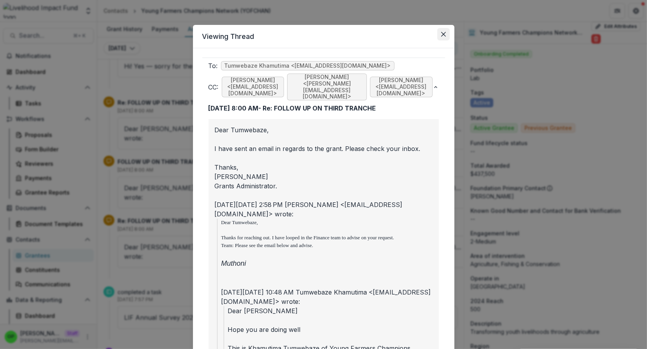
click at [445, 33] on icon "Close" at bounding box center [443, 34] width 5 height 5
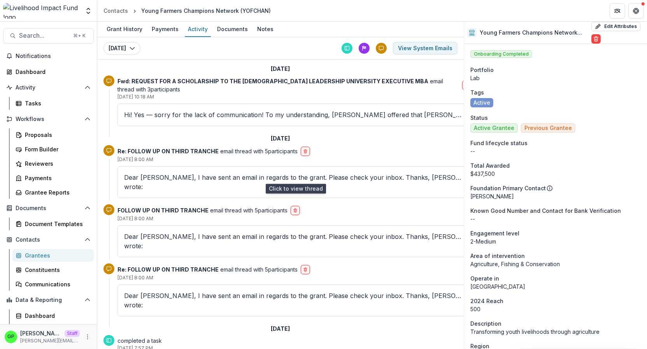
click at [195, 175] on p "Dear Tumwebaze, I have sent an email in regards to the grant. Please check your…" at bounding box center [294, 182] width 341 height 19
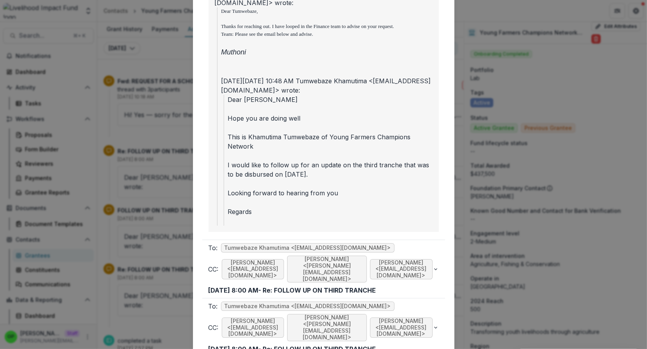
scroll to position [335, 0]
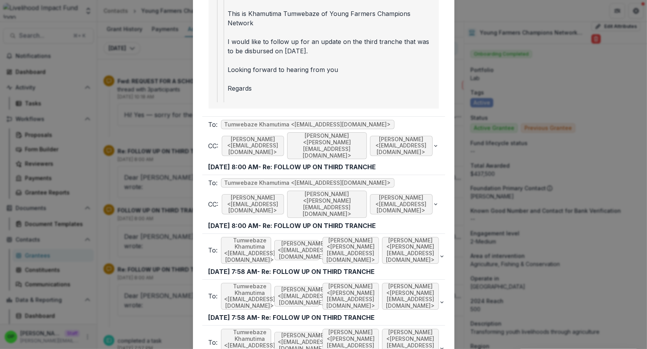
click at [358, 146] on button "To: Tumwebaze Khamutima <khamutima2@gmail.com> CC: Aude Anquetil <aude@lifund.o…" at bounding box center [323, 146] width 243 height 58
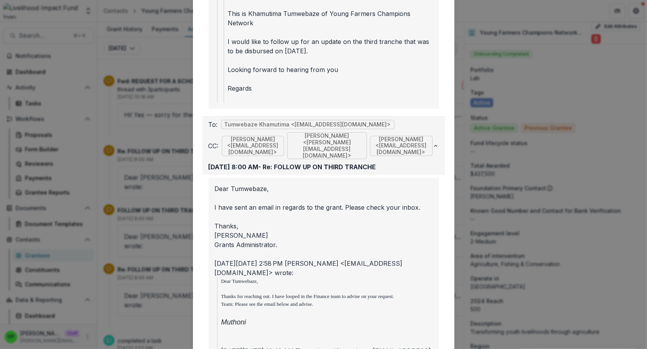
click at [358, 145] on button "To: Tumwebaze Khamutima <khamutima2@gmail.com> CC: Aude Anquetil <aude@lifund.o…" at bounding box center [323, 146] width 243 height 58
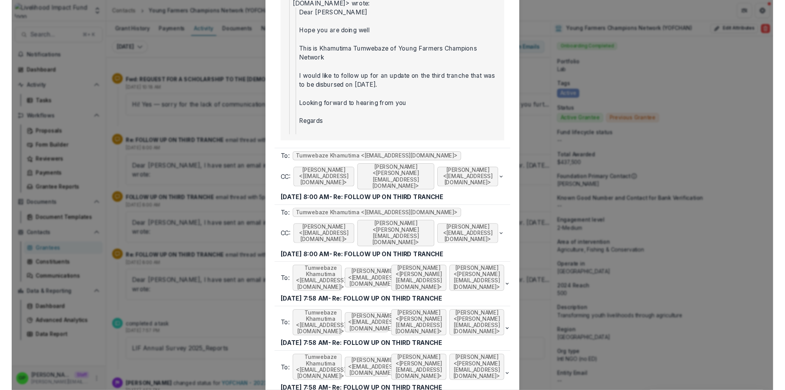
scroll to position [0, 0]
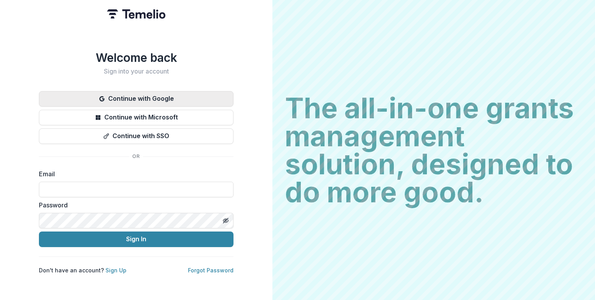
click at [146, 98] on button "Continue with Google" at bounding box center [136, 99] width 195 height 16
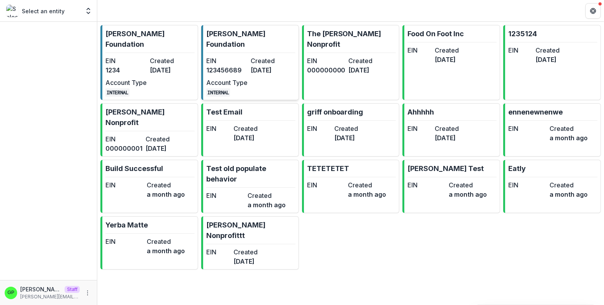
click at [226, 56] on dt "EIN" at bounding box center [226, 60] width 41 height 9
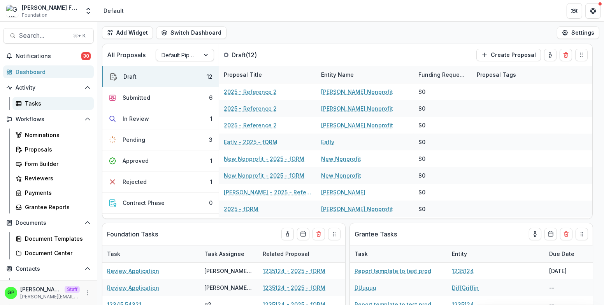
click at [33, 98] on link "Tasks" at bounding box center [52, 103] width 81 height 13
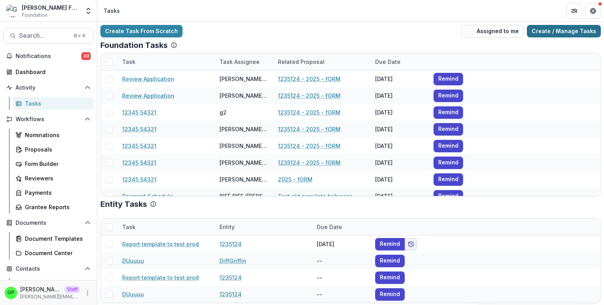
click at [555, 33] on link "Create / Manage Tasks" at bounding box center [564, 31] width 74 height 12
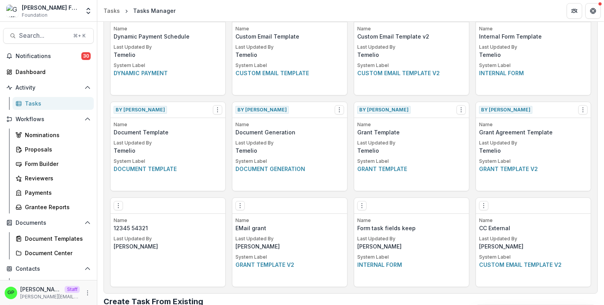
scroll to position [438, 0]
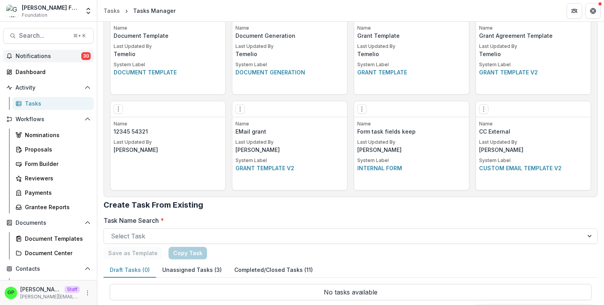
click at [55, 52] on button "Notifications 30" at bounding box center [48, 56] width 91 height 12
click at [52, 70] on div "Dashboard" at bounding box center [52, 72] width 72 height 8
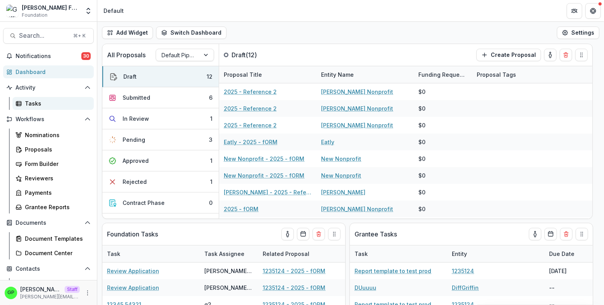
click at [53, 103] on div "Tasks" at bounding box center [56, 103] width 63 height 8
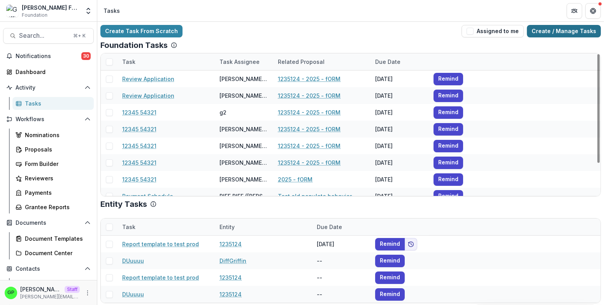
click at [541, 29] on link "Create / Manage Tasks" at bounding box center [564, 31] width 74 height 12
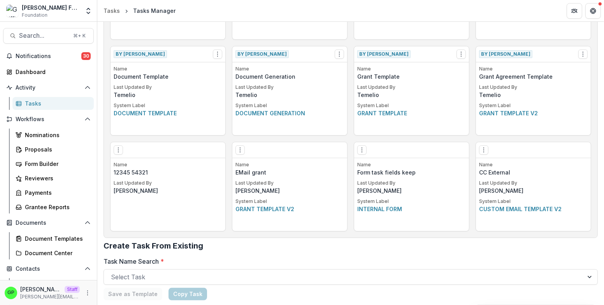
scroll to position [430, 0]
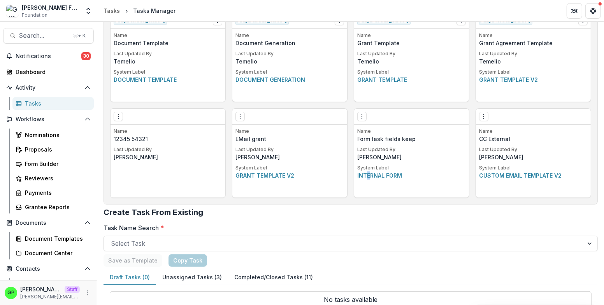
click at [364, 178] on p "Internal form" at bounding box center [411, 175] width 109 height 8
click at [359, 119] on icon "Options" at bounding box center [362, 116] width 6 height 6
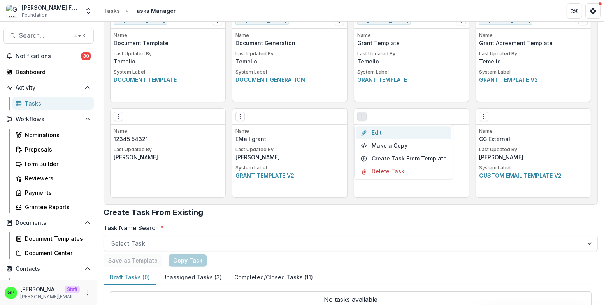
click at [369, 134] on link "Edit" at bounding box center [403, 132] width 95 height 13
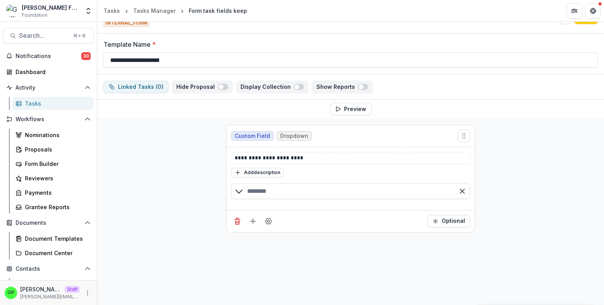
scroll to position [23, 0]
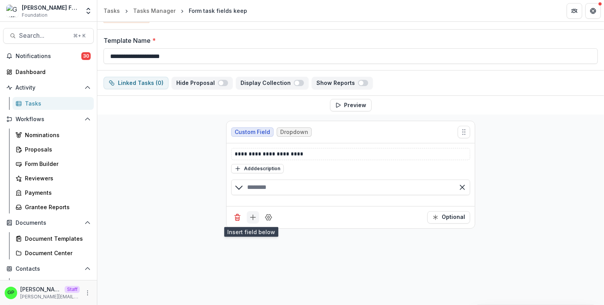
click at [250, 218] on icon "Add field" at bounding box center [253, 217] width 8 height 8
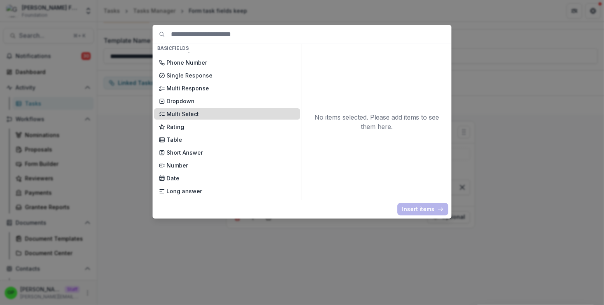
scroll to position [62, 0]
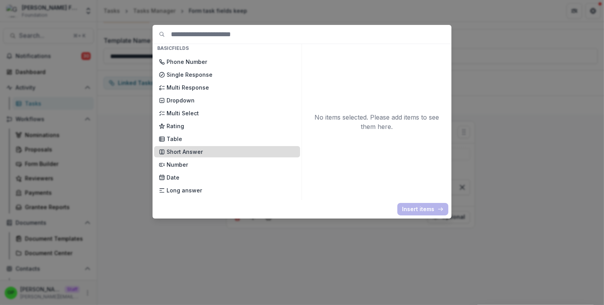
click at [198, 151] on p "Short Answer" at bounding box center [231, 152] width 129 height 8
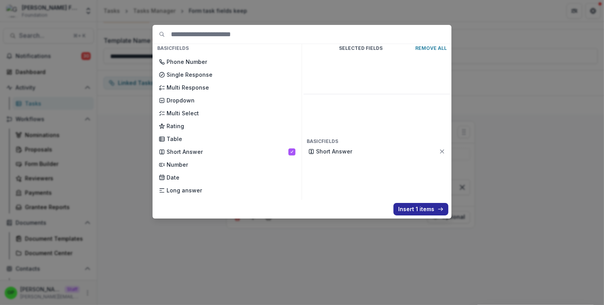
click at [436, 209] on button "Insert 1 items" at bounding box center [421, 209] width 55 height 12
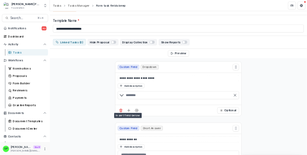
scroll to position [65, 0]
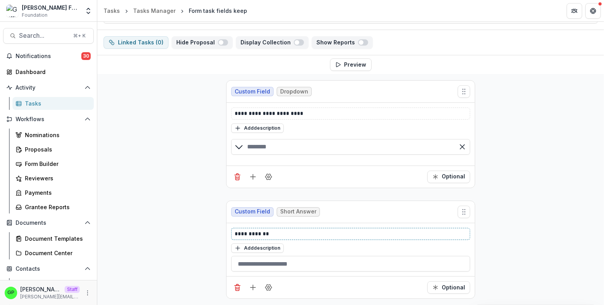
click at [262, 232] on p "**********" at bounding box center [351, 234] width 232 height 8
click at [263, 232] on p "**********" at bounding box center [351, 234] width 232 height 8
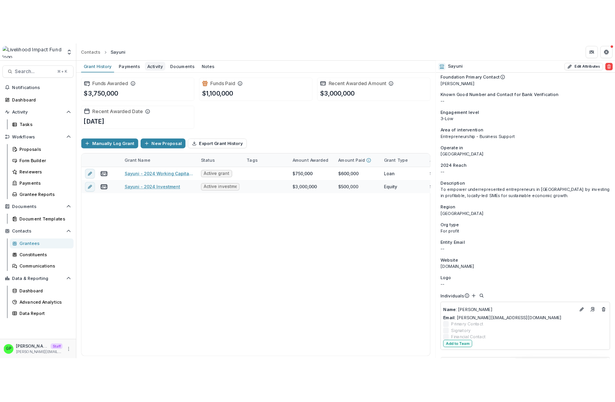
scroll to position [147, 0]
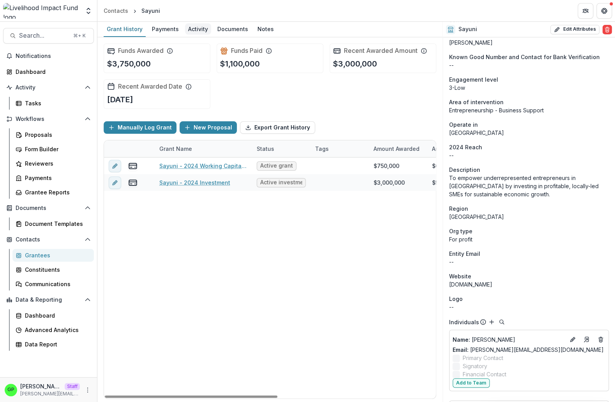
click at [195, 26] on div "Activity" at bounding box center [198, 28] width 26 height 11
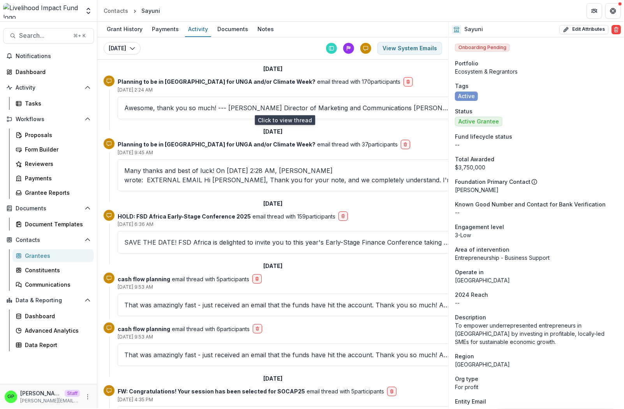
click at [266, 110] on p "Awesome, thank you so much! --- [PERSON_NAME] Director of Marketing and Communi…" at bounding box center [286, 107] width 325 height 9
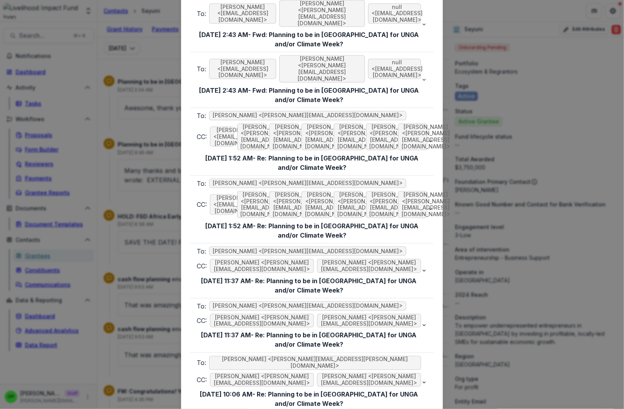
scroll to position [1870, 0]
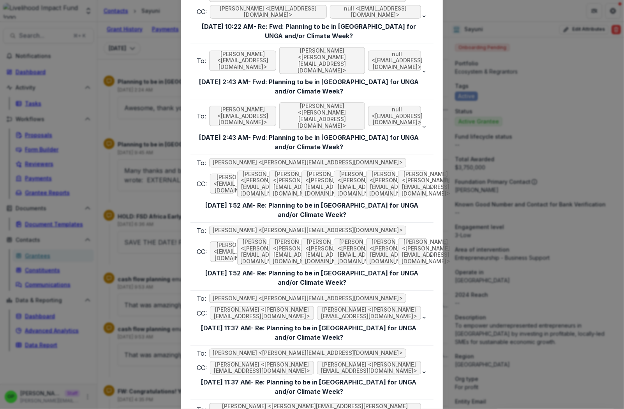
click at [523, 39] on div "Viewing Thread To: Monica Swai <monica@lifund.org> Sep 05, 2025, 2:24 AM - Re: …" at bounding box center [312, 204] width 624 height 409
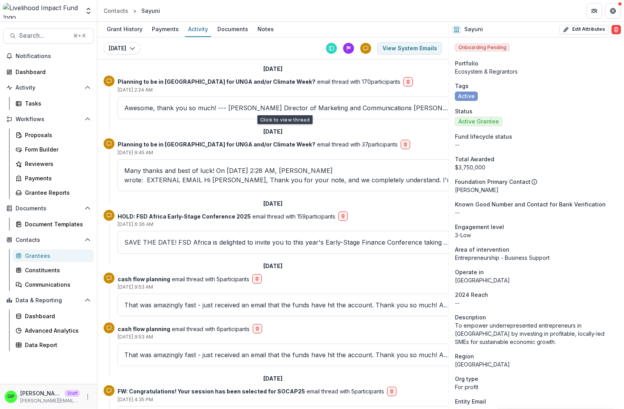
click at [282, 111] on p "Awesome, thank you so much! --- Naomi Kirungu Director of Marketing and Communi…" at bounding box center [286, 107] width 325 height 9
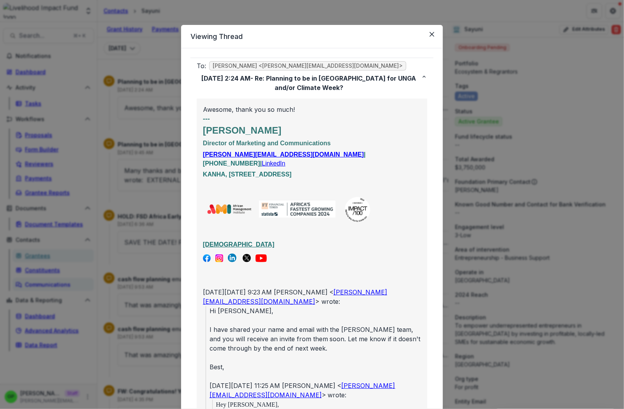
click at [62, 153] on div "Viewing Thread To: Monica Swai <monica@lifund.org> Sep 05, 2025, 2:24 AM - Re: …" at bounding box center [312, 204] width 624 height 409
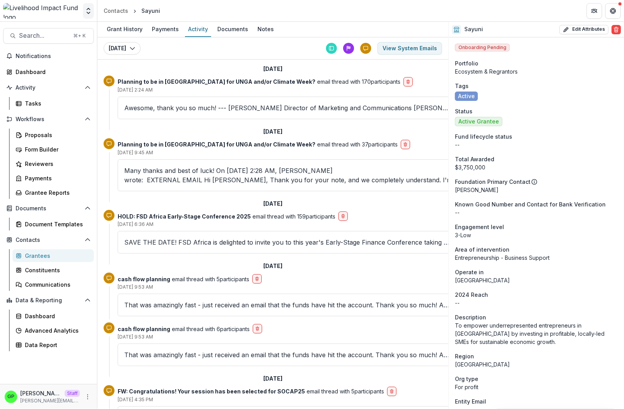
click at [88, 8] on polyline "Open entity switcher" at bounding box center [88, 9] width 3 height 2
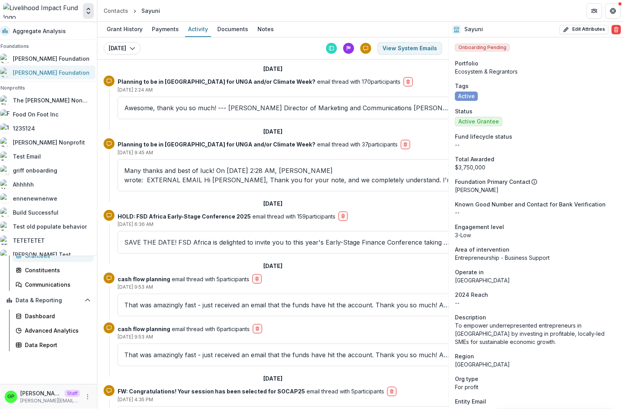
click at [40, 75] on div "[PERSON_NAME] Foundation" at bounding box center [51, 73] width 77 height 8
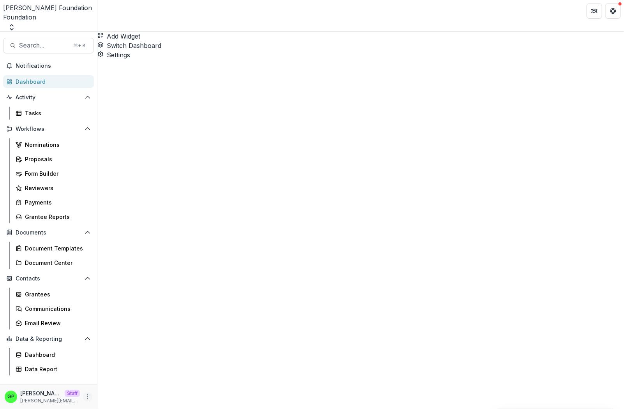
click at [83, 395] on button "More" at bounding box center [87, 396] width 9 height 9
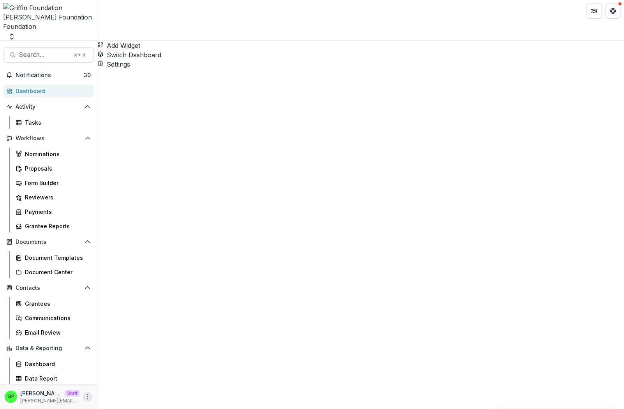
click at [88, 394] on icon "More" at bounding box center [87, 397] width 6 height 6
click at [88, 397] on icon "More" at bounding box center [87, 397] width 6 height 6
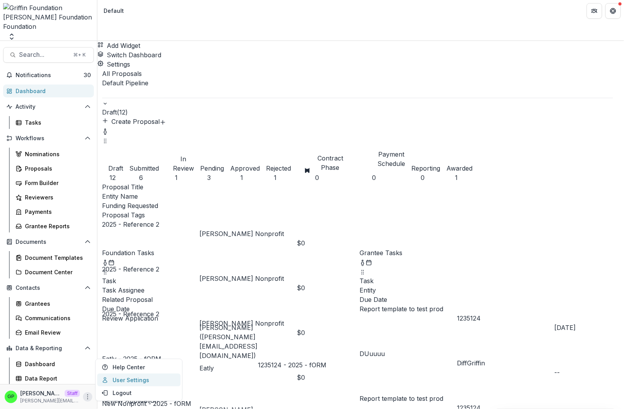
click at [100, 383] on link "User Settings" at bounding box center [138, 379] width 83 height 13
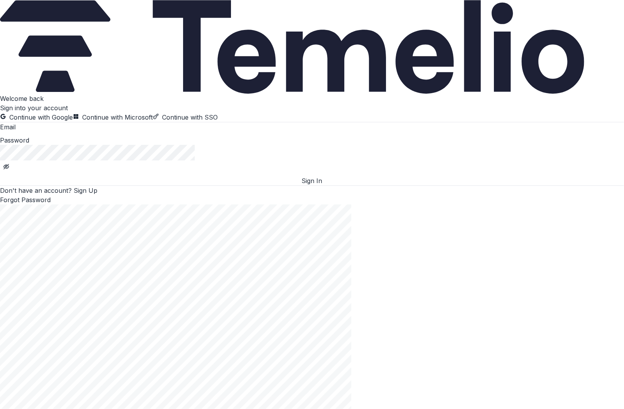
click at [73, 122] on button "Continue with Google" at bounding box center [36, 116] width 73 height 9
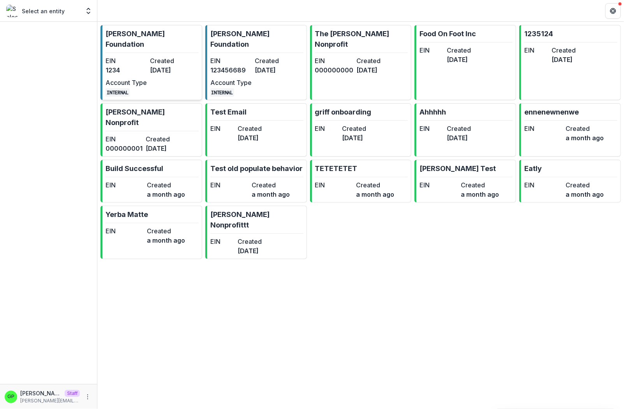
click at [167, 65] on dd "[DATE]" at bounding box center [170, 69] width 41 height 9
click at [166, 58] on div "[PERSON_NAME] Foundation EIN 1234 Created [DATE] Account Type INTERNAL [PERSON_…" at bounding box center [360, 215] width 526 height 387
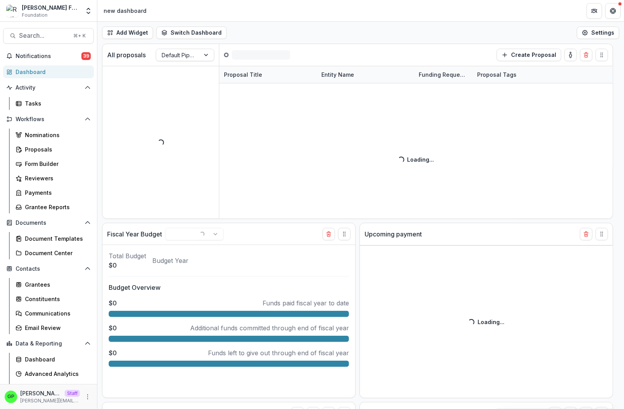
select select "******"
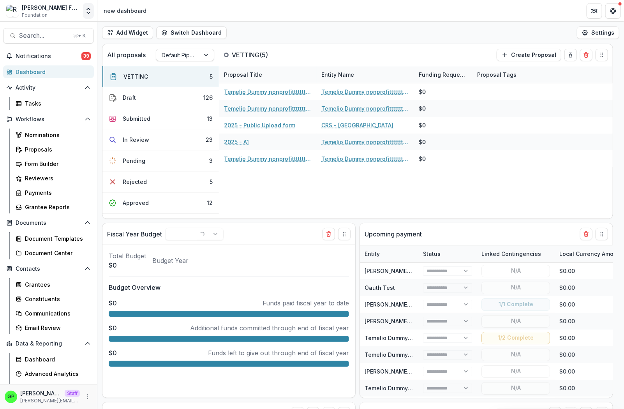
click at [90, 7] on icon "Open entity switcher" at bounding box center [88, 11] width 8 height 8
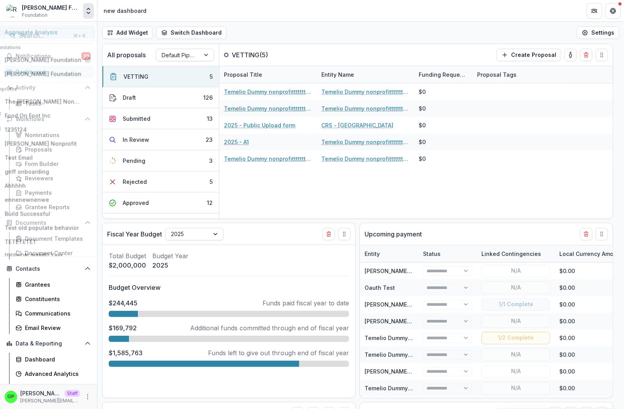
select select "******"
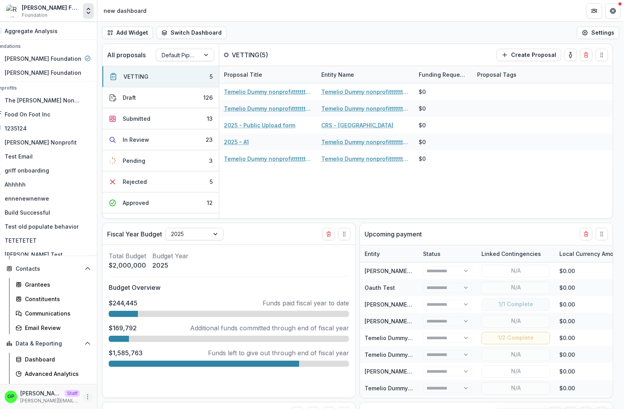
drag, startPoint x: 82, startPoint y: 391, endPoint x: 81, endPoint y: 399, distance: 7.5
click at [82, 391] on div "GP Griffin Perry Staff griffin@trytemelio.com" at bounding box center [49, 396] width 88 height 15
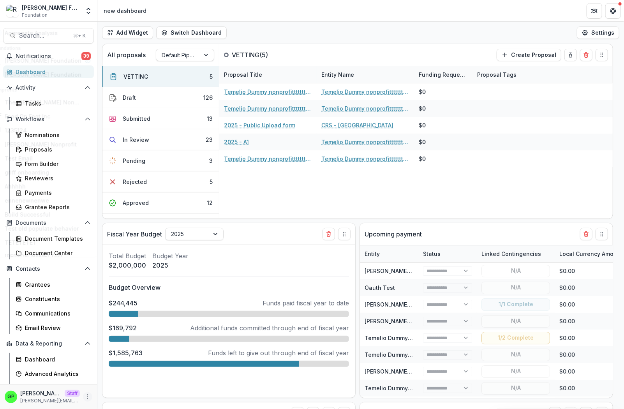
click at [88, 399] on circle "More" at bounding box center [88, 398] width 0 height 0
click at [99, 381] on icon at bounding box center [98, 379] width 6 height 6
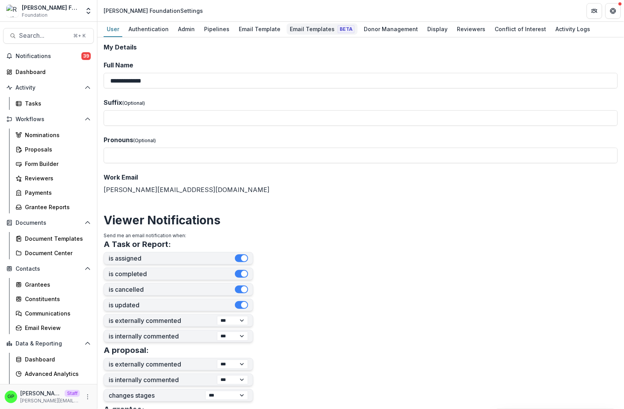
click at [290, 23] on link "Email Templates Beta" at bounding box center [321, 29] width 71 height 15
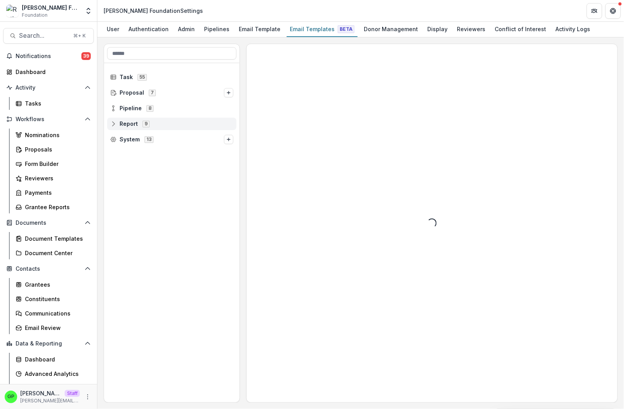
click at [127, 120] on div "Report 9" at bounding box center [171, 124] width 129 height 12
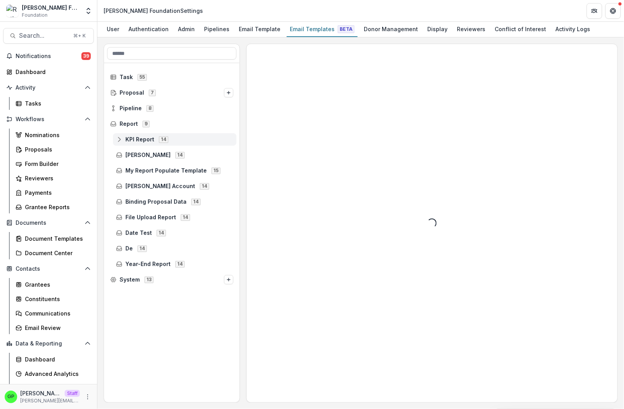
click at [139, 141] on span "KPI Report" at bounding box center [139, 139] width 29 height 7
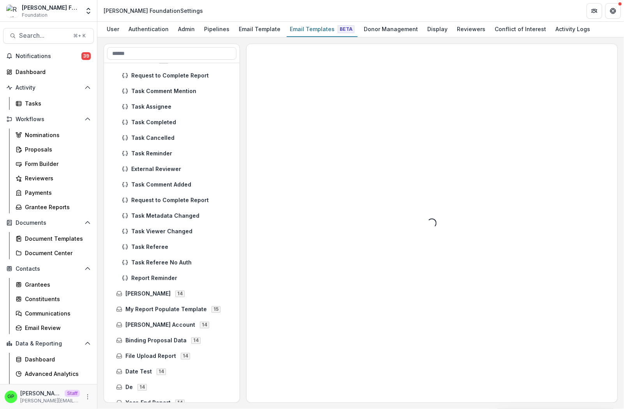
scroll to position [17, 0]
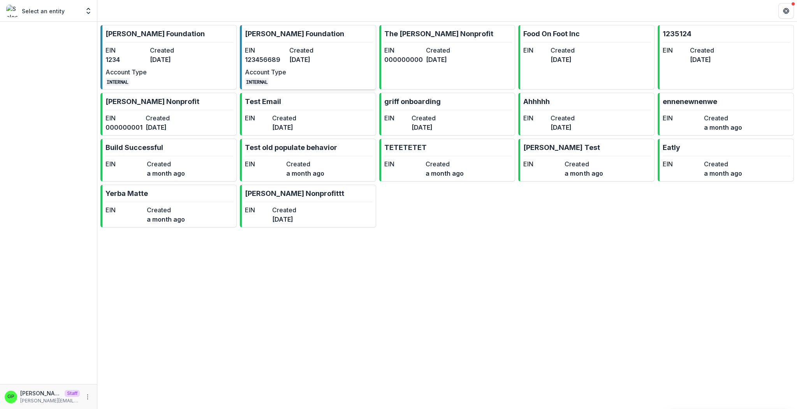
click at [283, 44] on link "[PERSON_NAME] Foundation EIN [US_EMPLOYER_IDENTIFICATION_NUMBER] Created [DATE]…" at bounding box center [308, 57] width 136 height 65
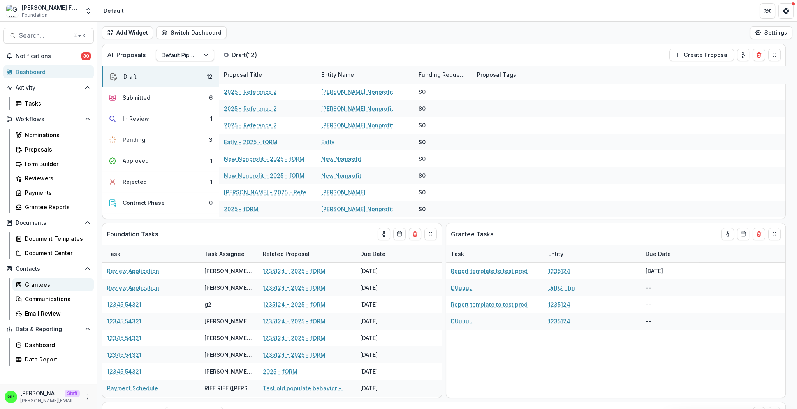
click at [61, 280] on link "Grantees" at bounding box center [52, 284] width 81 height 13
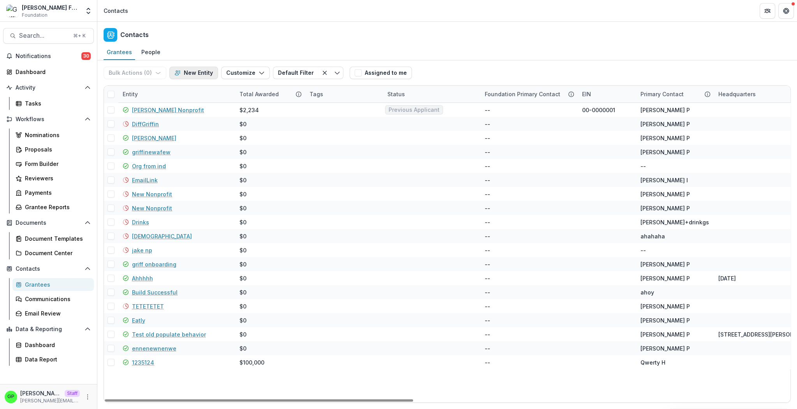
click at [193, 75] on button "New Entity" at bounding box center [193, 73] width 49 height 12
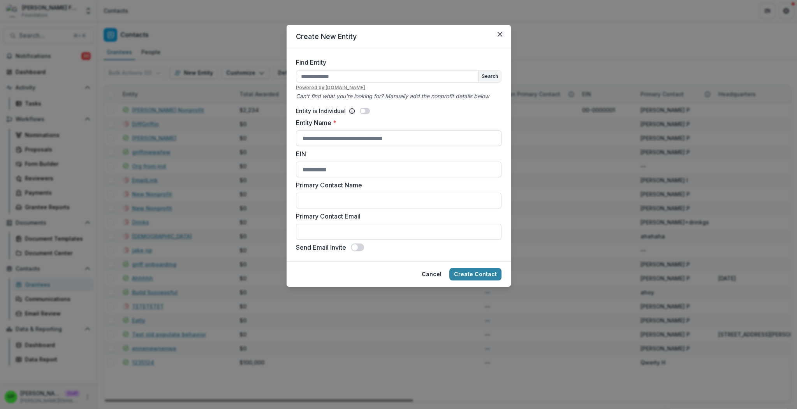
click at [343, 133] on input "Entity Name *" at bounding box center [399, 138] width 206 height 16
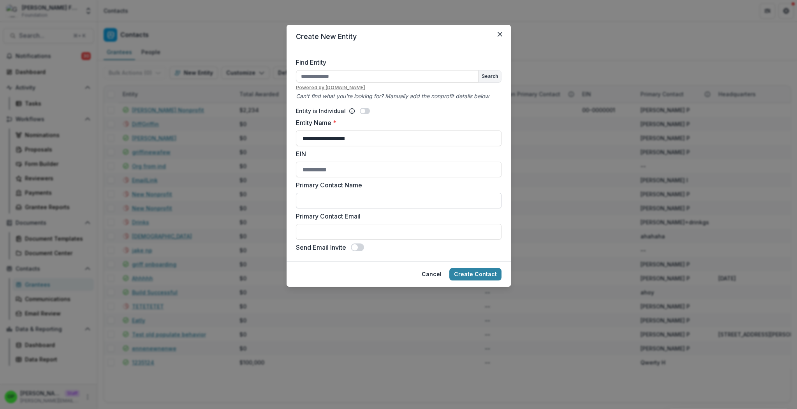
type input "**********"
click at [345, 200] on input "Primary Contact Name" at bounding box center [399, 201] width 206 height 16
type input "*******"
click at [378, 176] on input "EIN" at bounding box center [399, 170] width 206 height 16
click at [340, 226] on input "Primary Contact Email" at bounding box center [399, 232] width 206 height 16
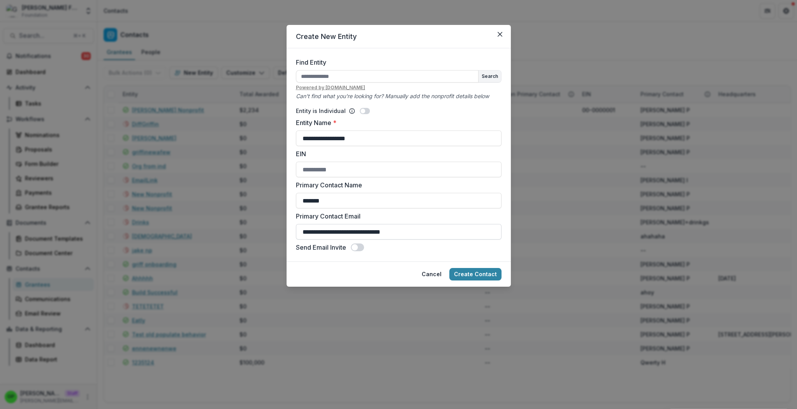
click at [344, 232] on input "**********" at bounding box center [399, 232] width 206 height 16
type input "**********"
click at [358, 247] on span at bounding box center [354, 247] width 6 height 6
click at [462, 269] on button "Create Contact" at bounding box center [475, 274] width 52 height 12
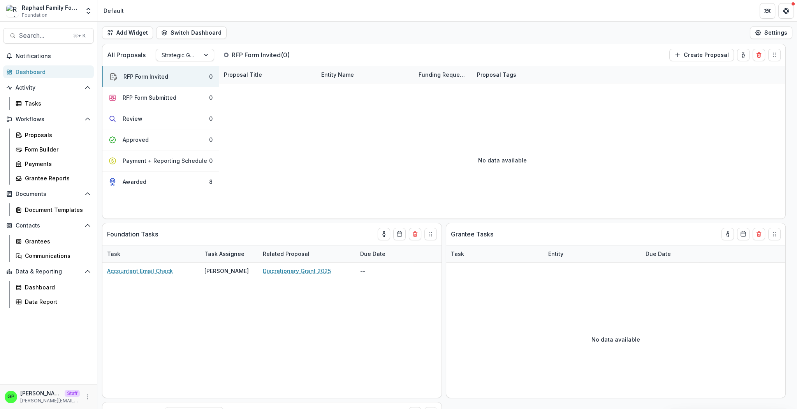
click at [445, 224] on div "All Proposals Strategic Grants RFP Form Invited ( 0 ) Create Proposal RFP Form …" at bounding box center [446, 226] width 699 height 365
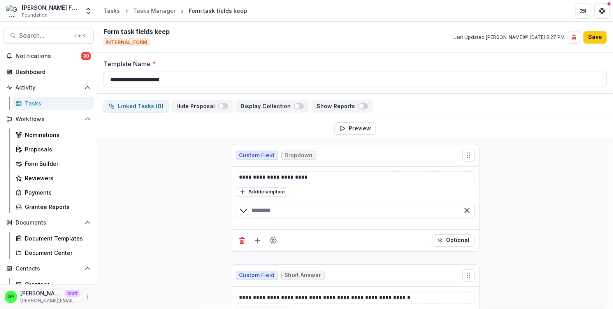
scroll to position [57, 0]
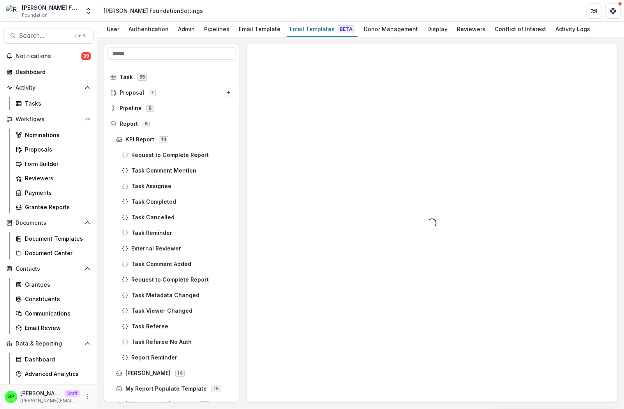
scroll to position [17, 0]
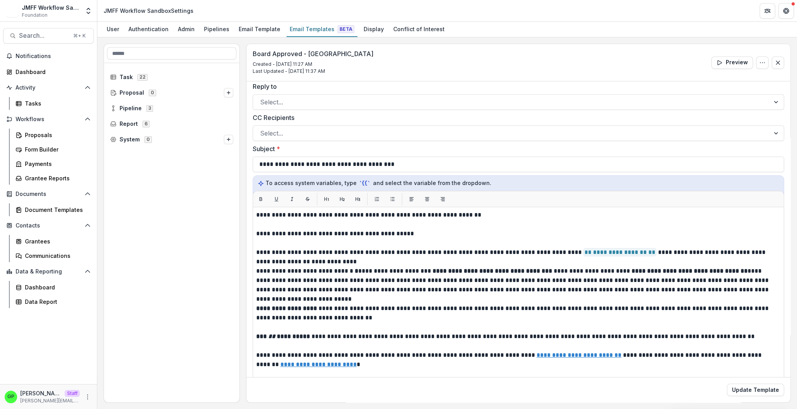
scroll to position [8, 0]
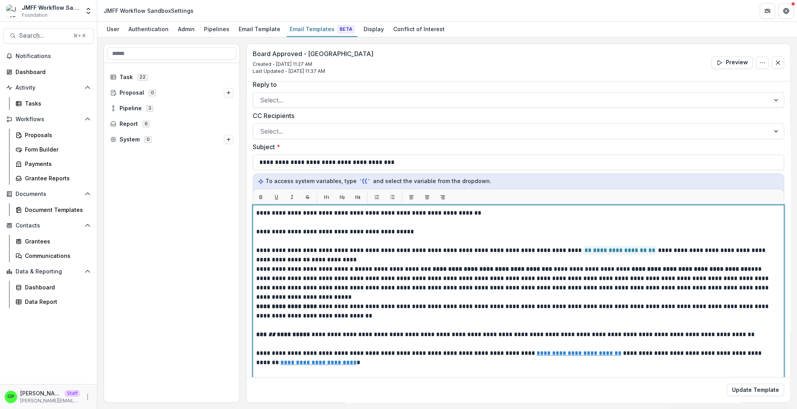
click at [311, 220] on p "**********" at bounding box center [515, 217] width 518 height 19
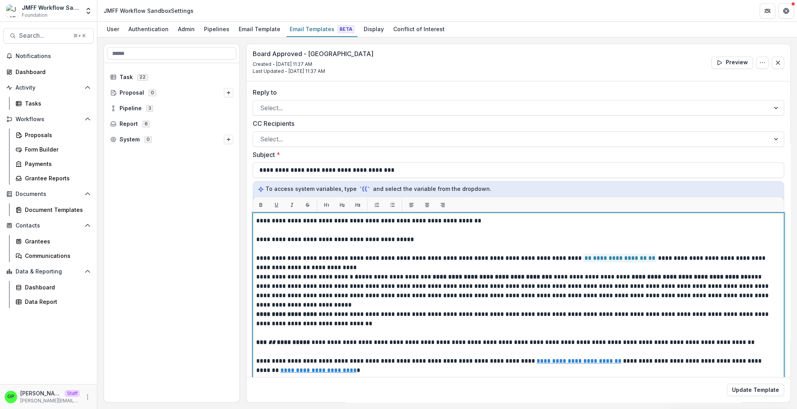
click at [454, 235] on p "**********" at bounding box center [515, 239] width 518 height 9
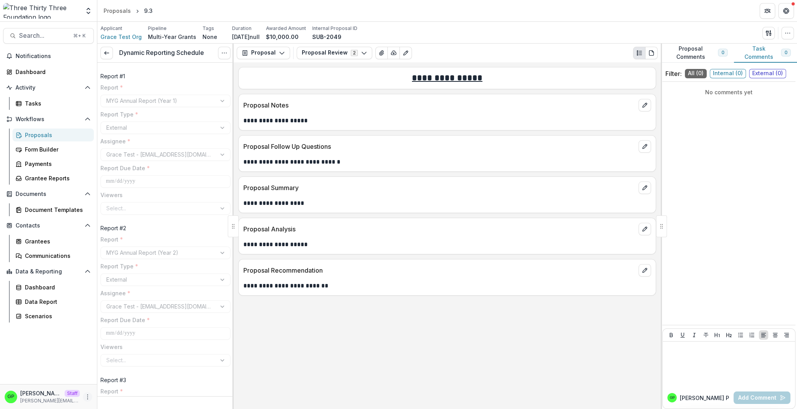
click at [87, 396] on icon "More" at bounding box center [87, 397] width 6 height 6
click at [119, 381] on link "User Settings" at bounding box center [138, 379] width 83 height 13
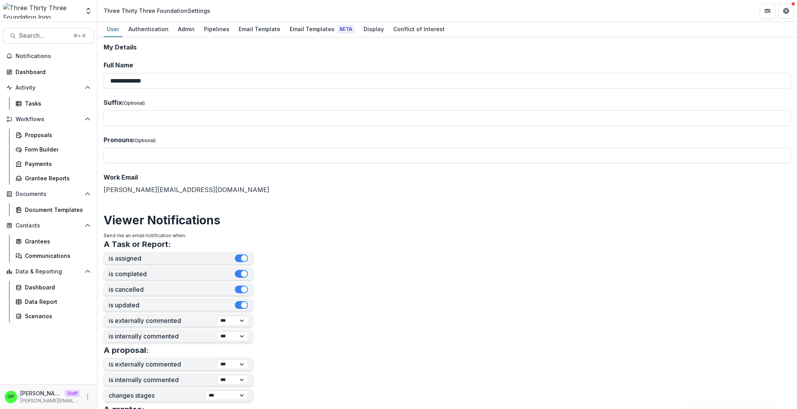
scroll to position [183, 0]
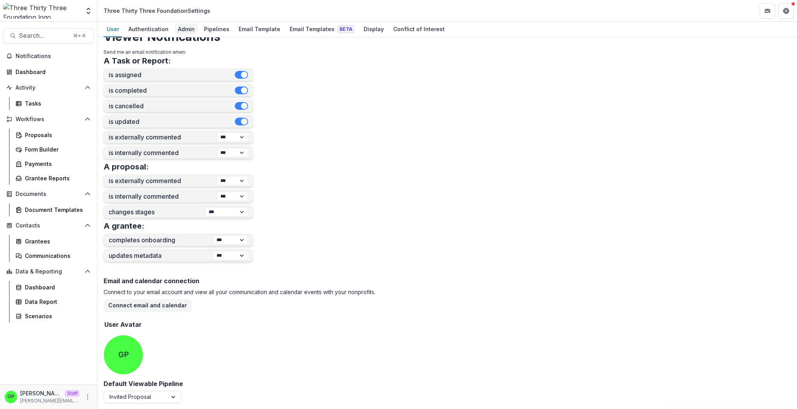
click at [190, 30] on div "Admin" at bounding box center [186, 28] width 23 height 11
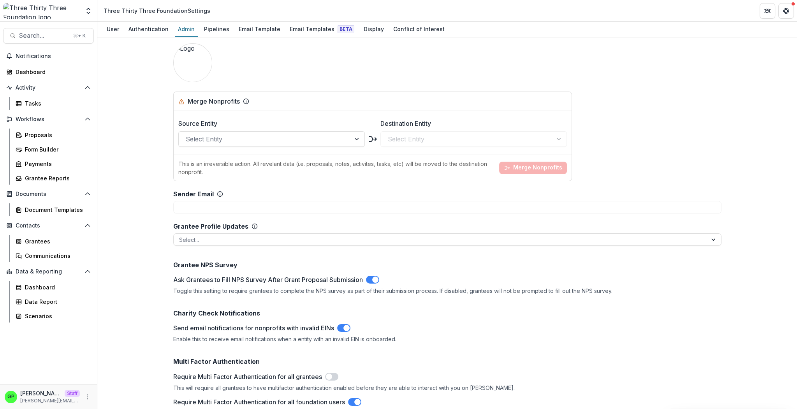
scroll to position [1058, 0]
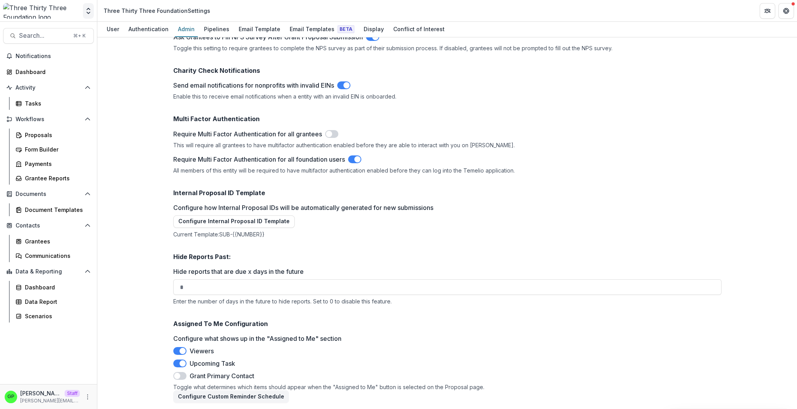
scroll to position [183, 0]
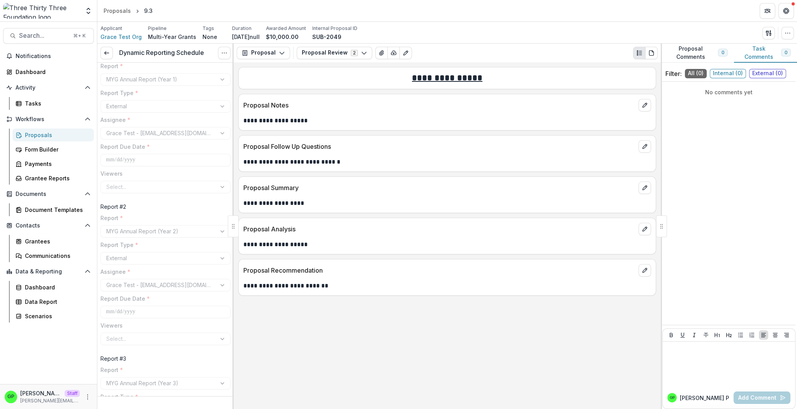
scroll to position [8, 0]
